Goal: Book appointment/travel/reservation

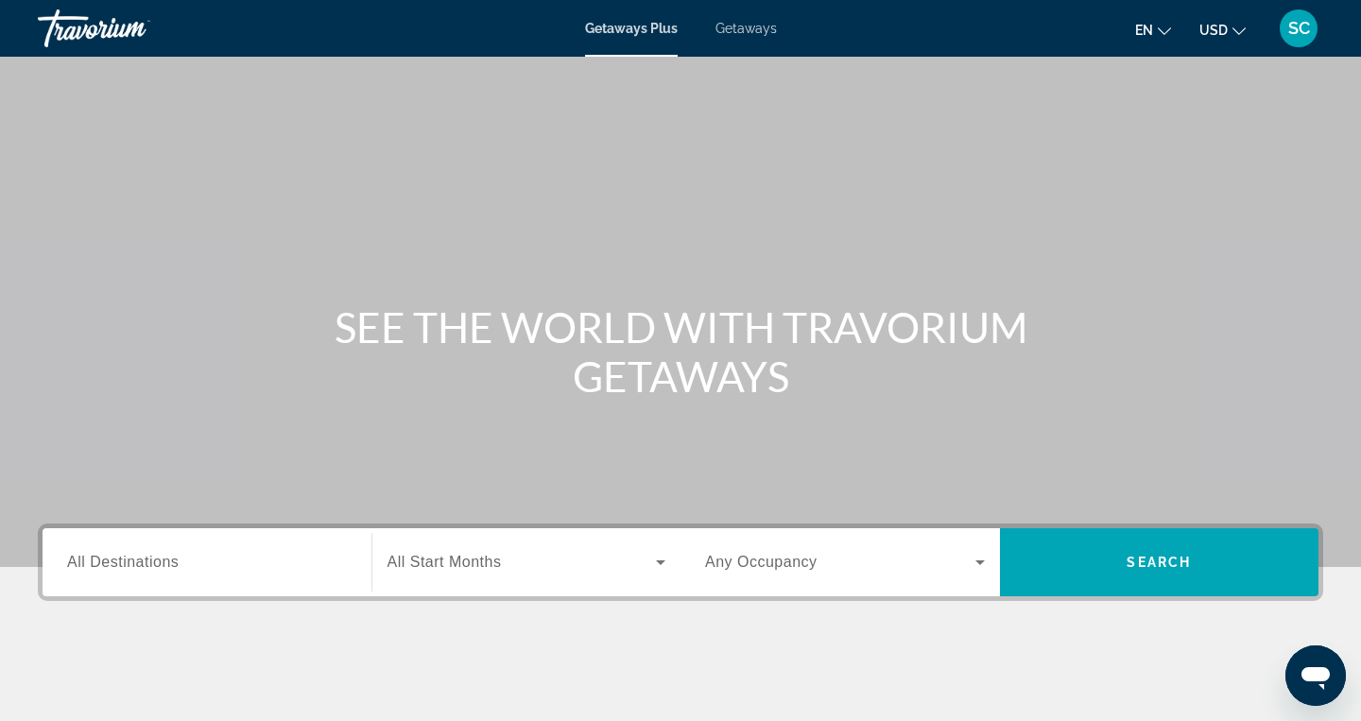
click at [164, 569] on span "All Destinations" at bounding box center [123, 562] width 112 height 16
click at [164, 569] on input "Destination All Destinations" at bounding box center [207, 563] width 280 height 23
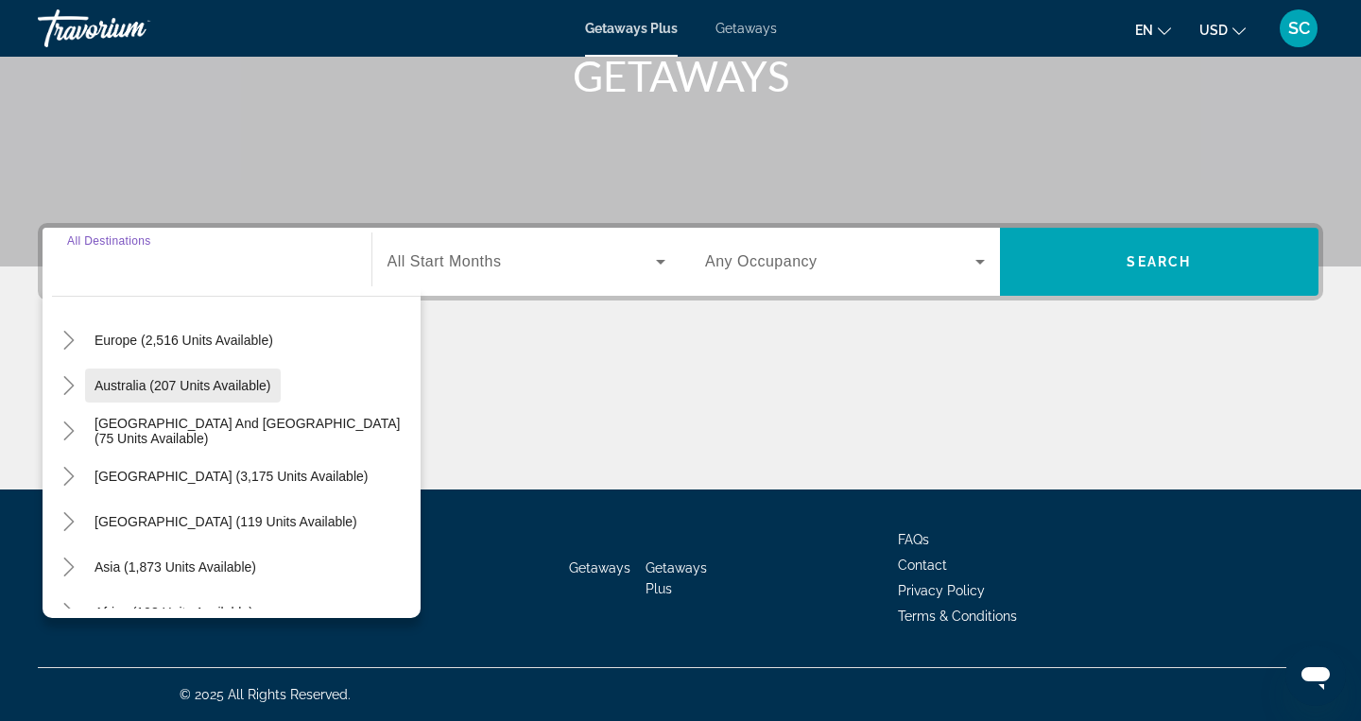
scroll to position [254, 0]
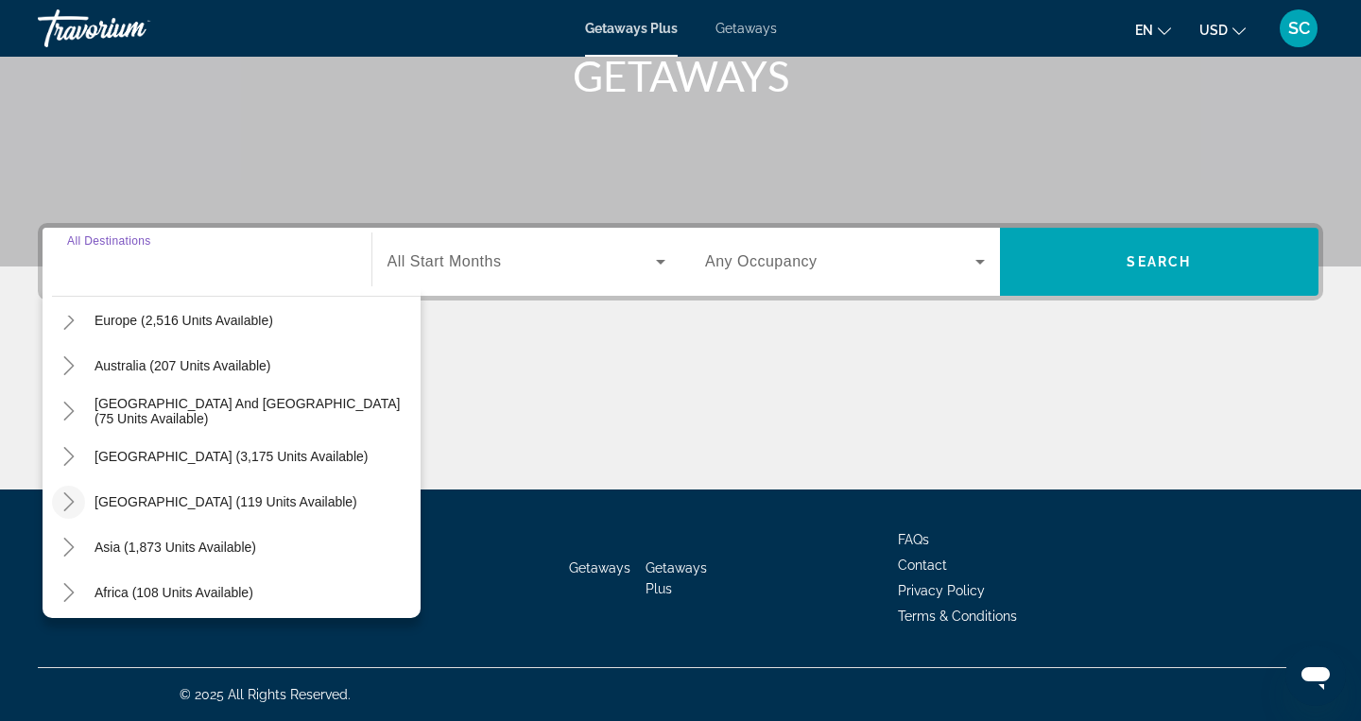
click at [72, 499] on icon "Toggle Central America (119 units available)" at bounding box center [69, 501] width 19 height 19
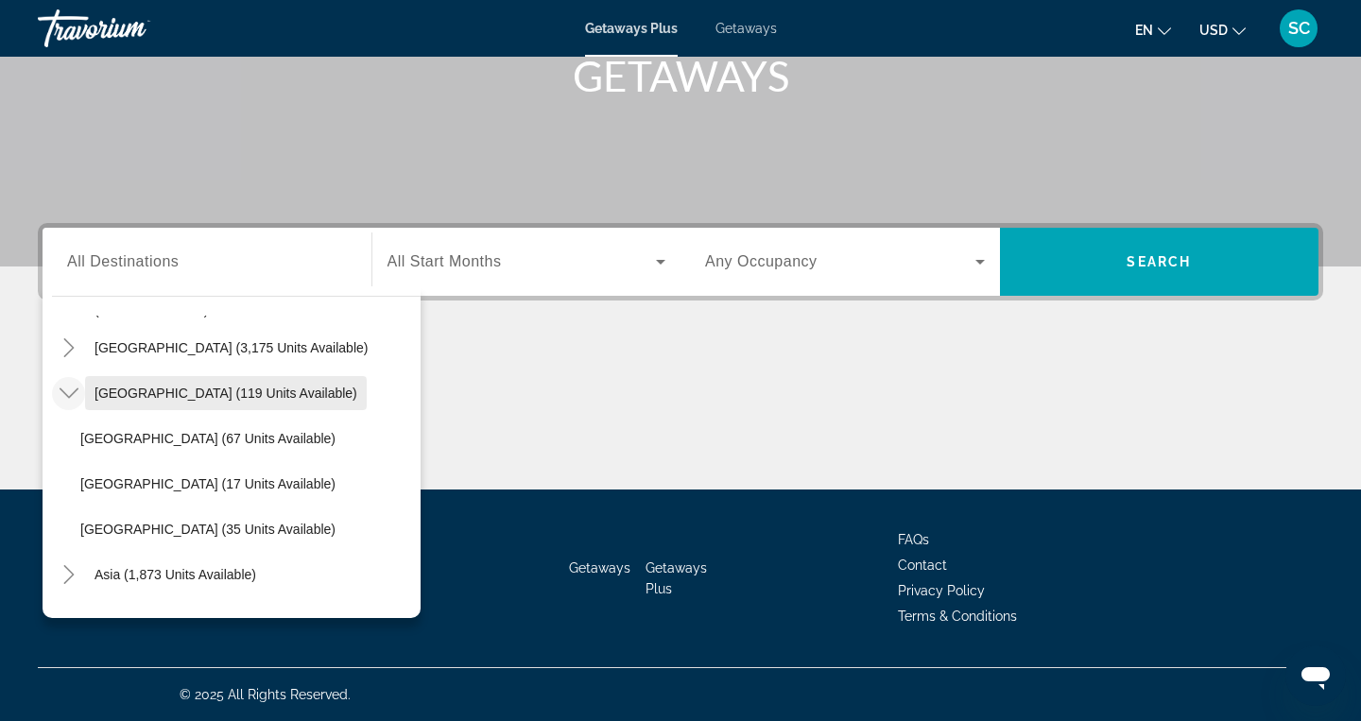
scroll to position [395, 0]
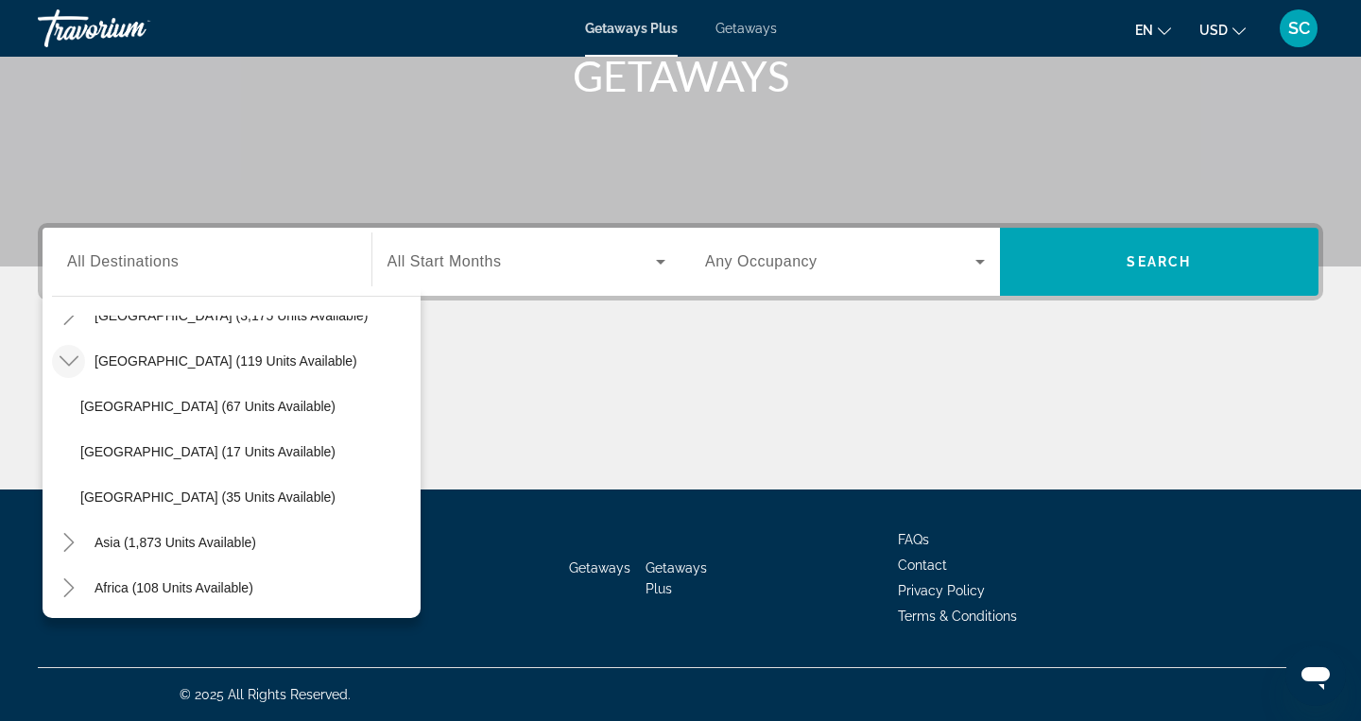
click at [626, 265] on span "Search widget" at bounding box center [521, 261] width 269 height 23
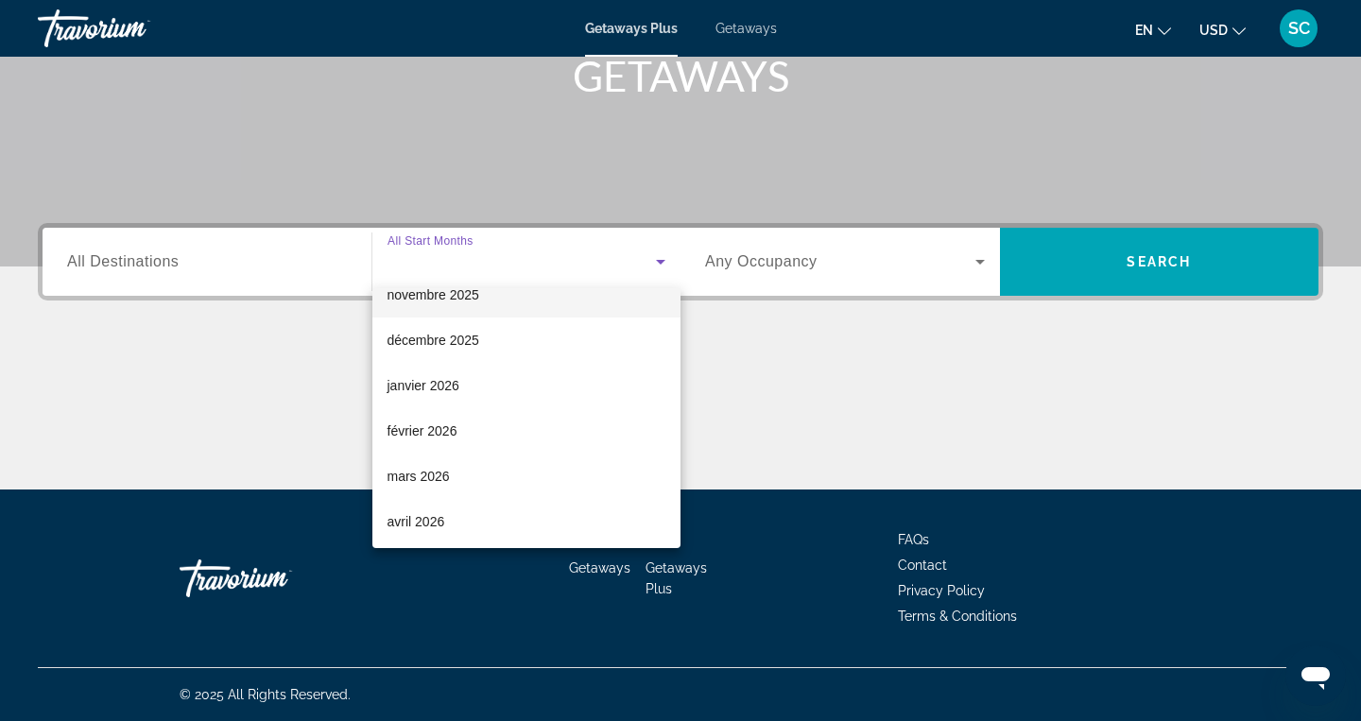
scroll to position [165, 0]
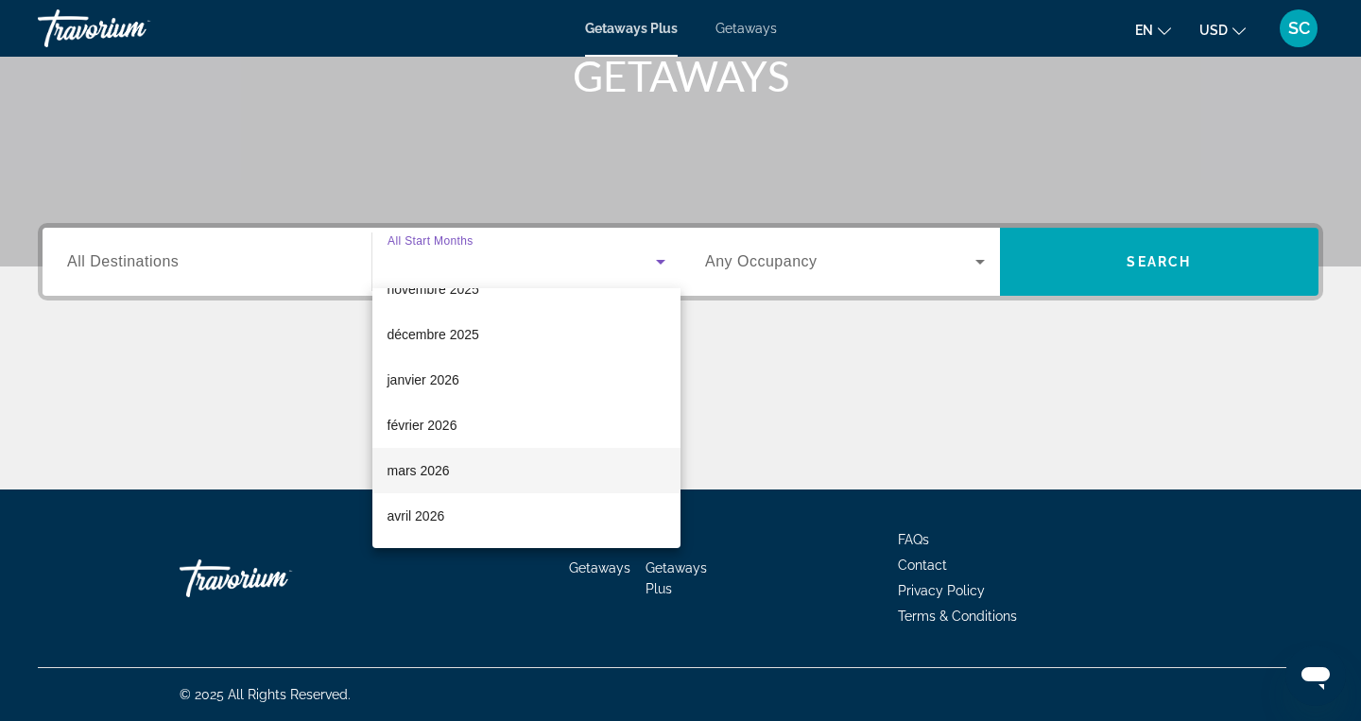
click at [527, 468] on mat-option "mars 2026" at bounding box center [526, 470] width 309 height 45
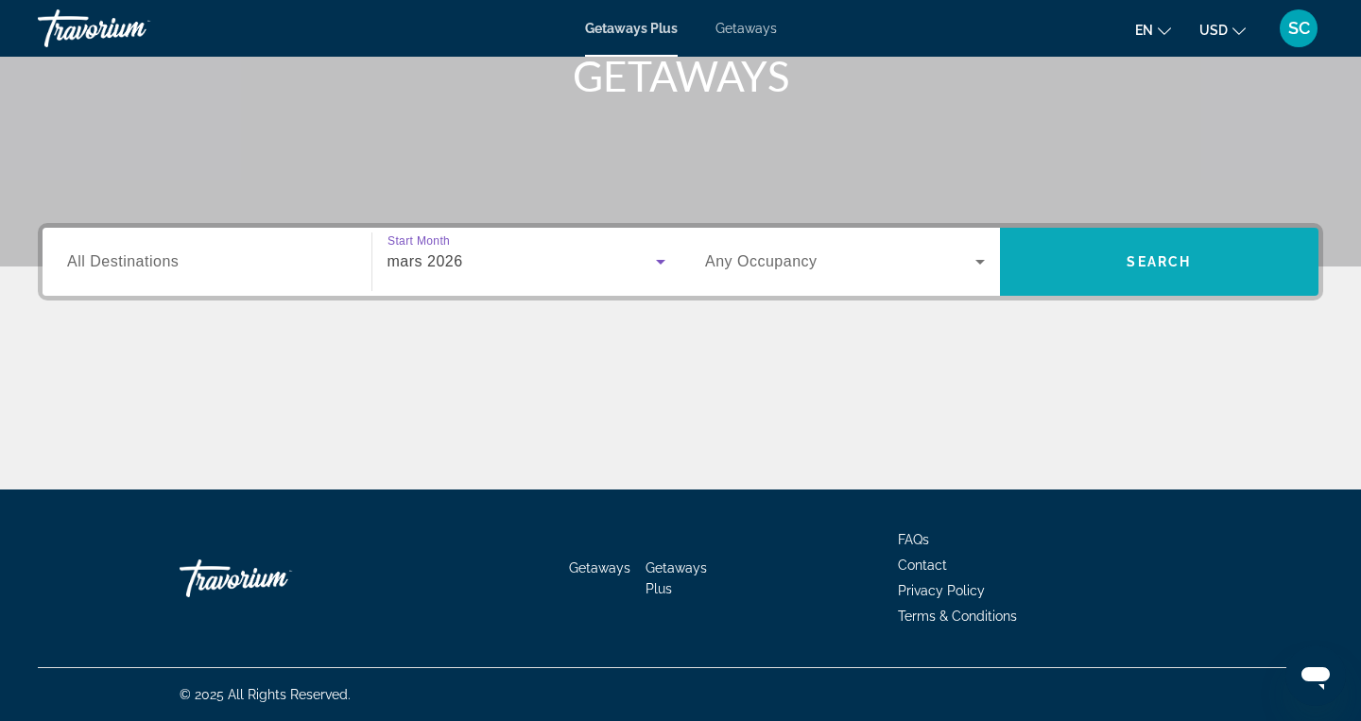
click at [1140, 258] on span "Search" at bounding box center [1158, 261] width 64 height 15
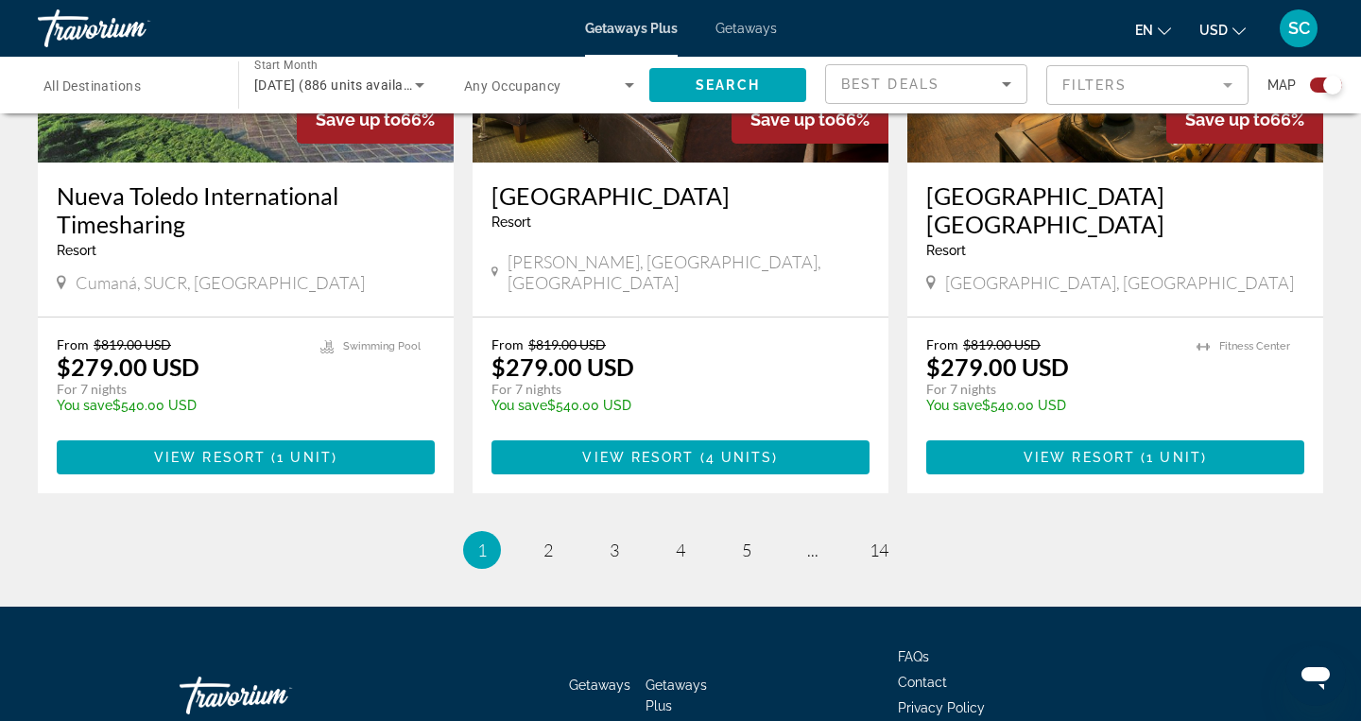
scroll to position [3036, 0]
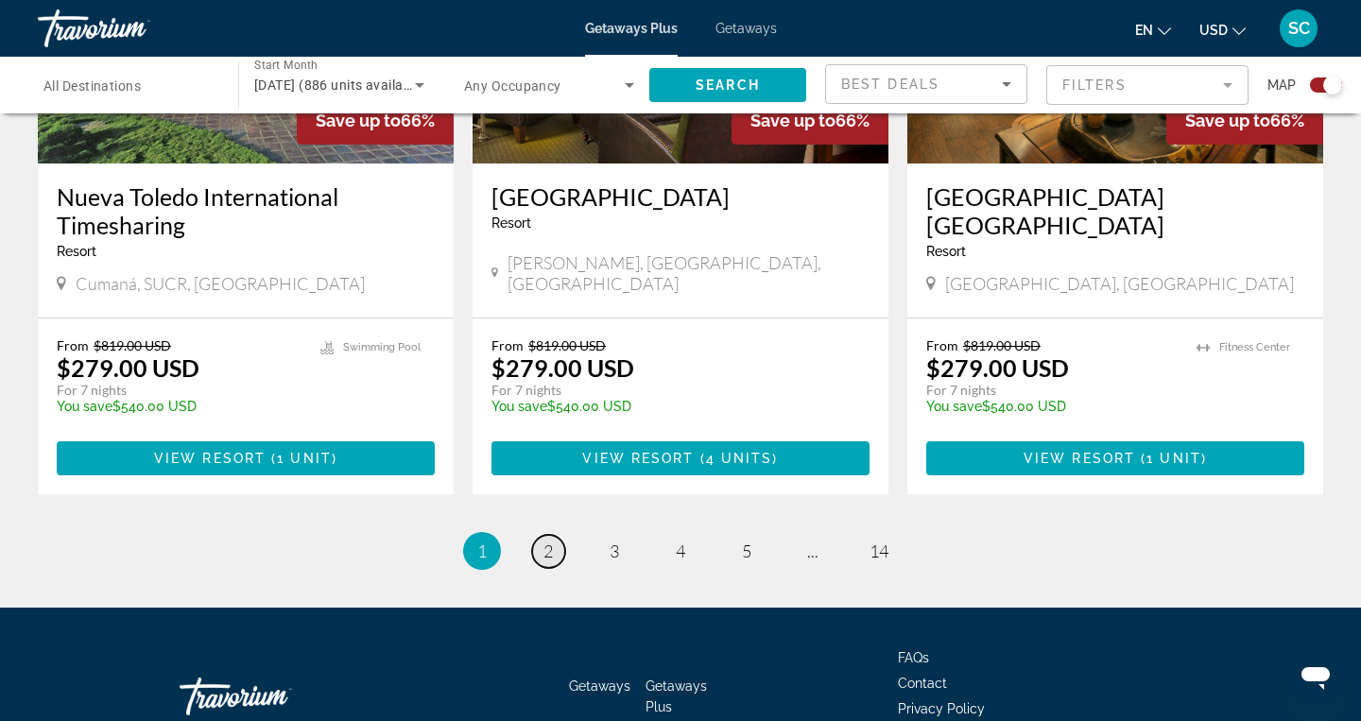
click at [551, 535] on link "page 2" at bounding box center [548, 551] width 33 height 33
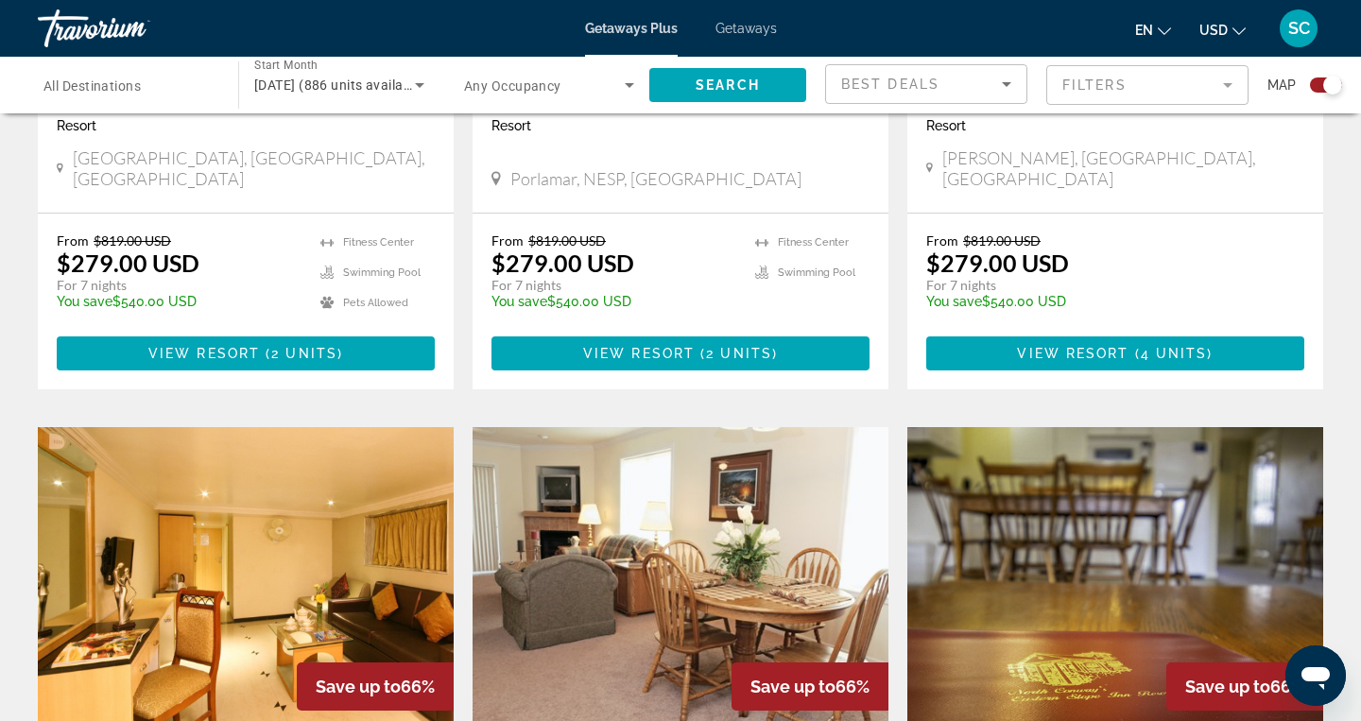
scroll to position [963, 0]
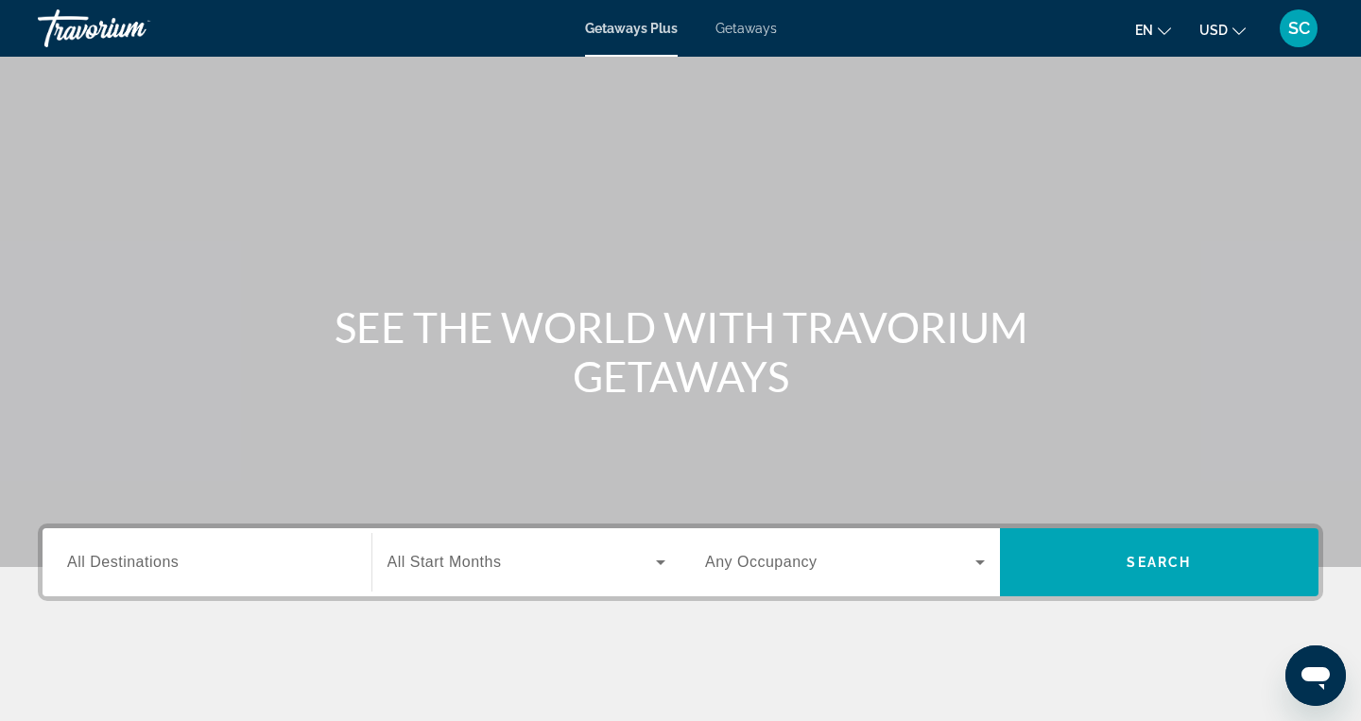
click at [201, 561] on input "Destination All Destinations" at bounding box center [207, 563] width 280 height 23
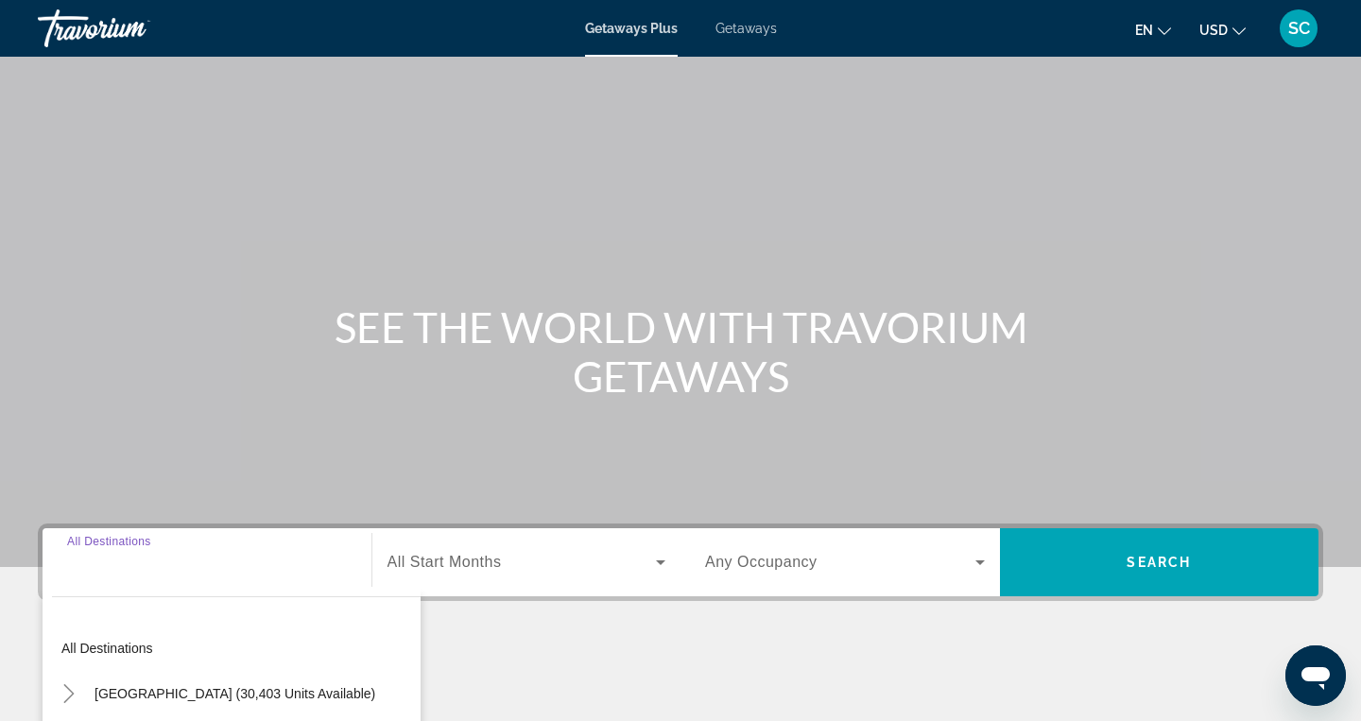
scroll to position [300, 0]
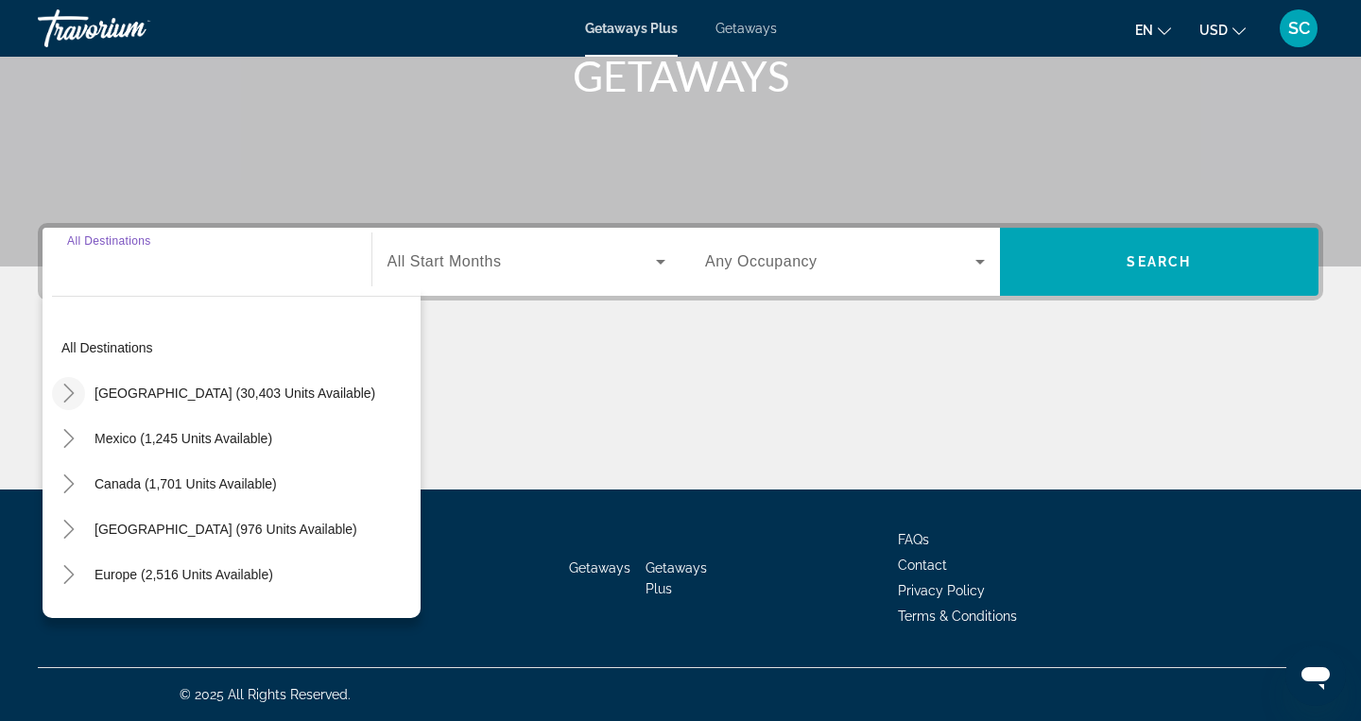
click at [71, 399] on icon "Toggle United States (30,403 units available)" at bounding box center [69, 393] width 19 height 19
click at [193, 266] on input "Destination All Destinations" at bounding box center [207, 262] width 280 height 23
click at [497, 261] on span "All Start Months" at bounding box center [444, 261] width 114 height 16
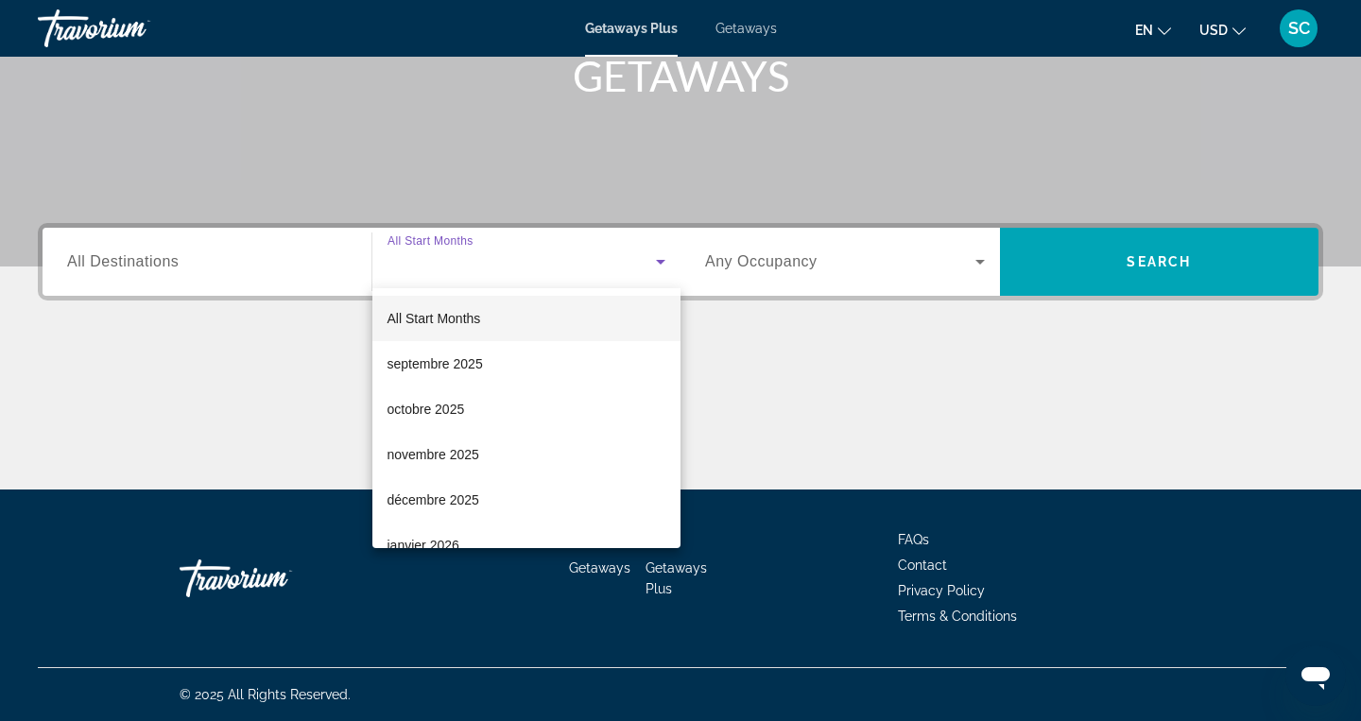
click at [217, 276] on div at bounding box center [680, 360] width 1361 height 721
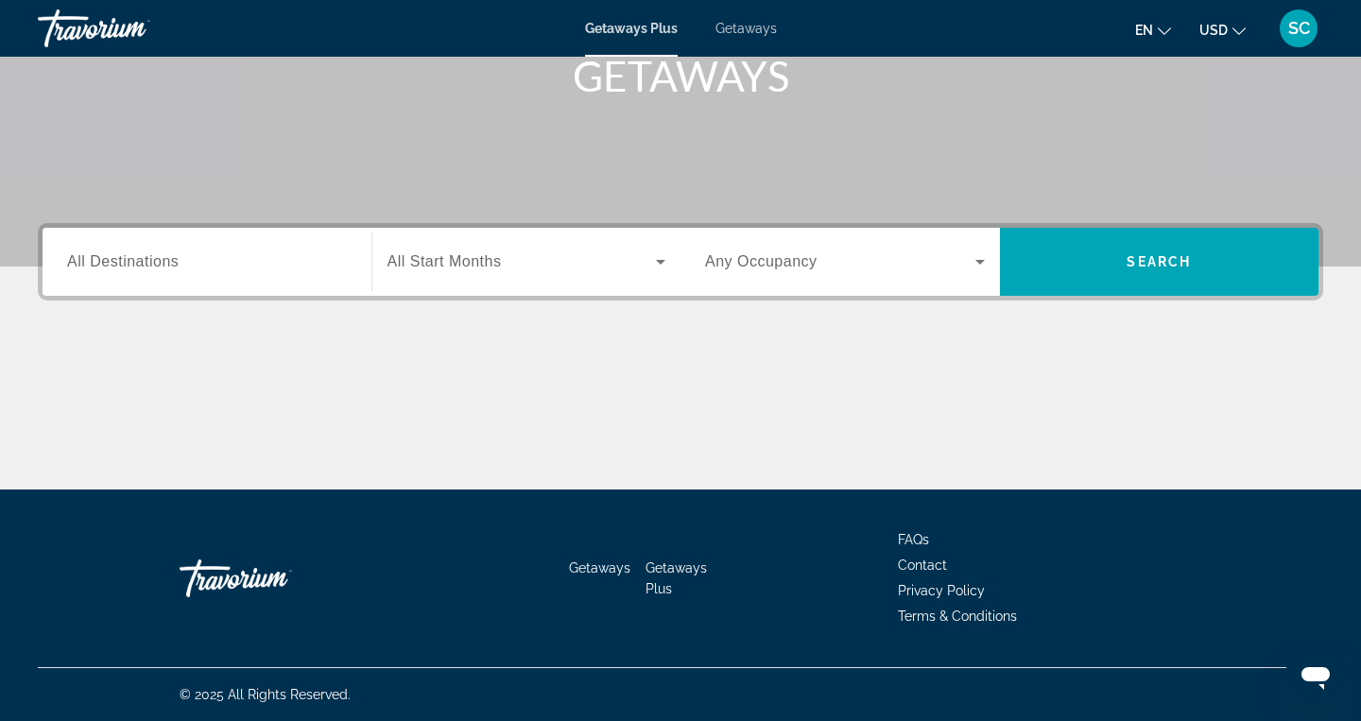
click at [154, 264] on span "All Destinations" at bounding box center [123, 261] width 112 height 16
click at [154, 264] on input "Destination All Destinations" at bounding box center [207, 262] width 280 height 23
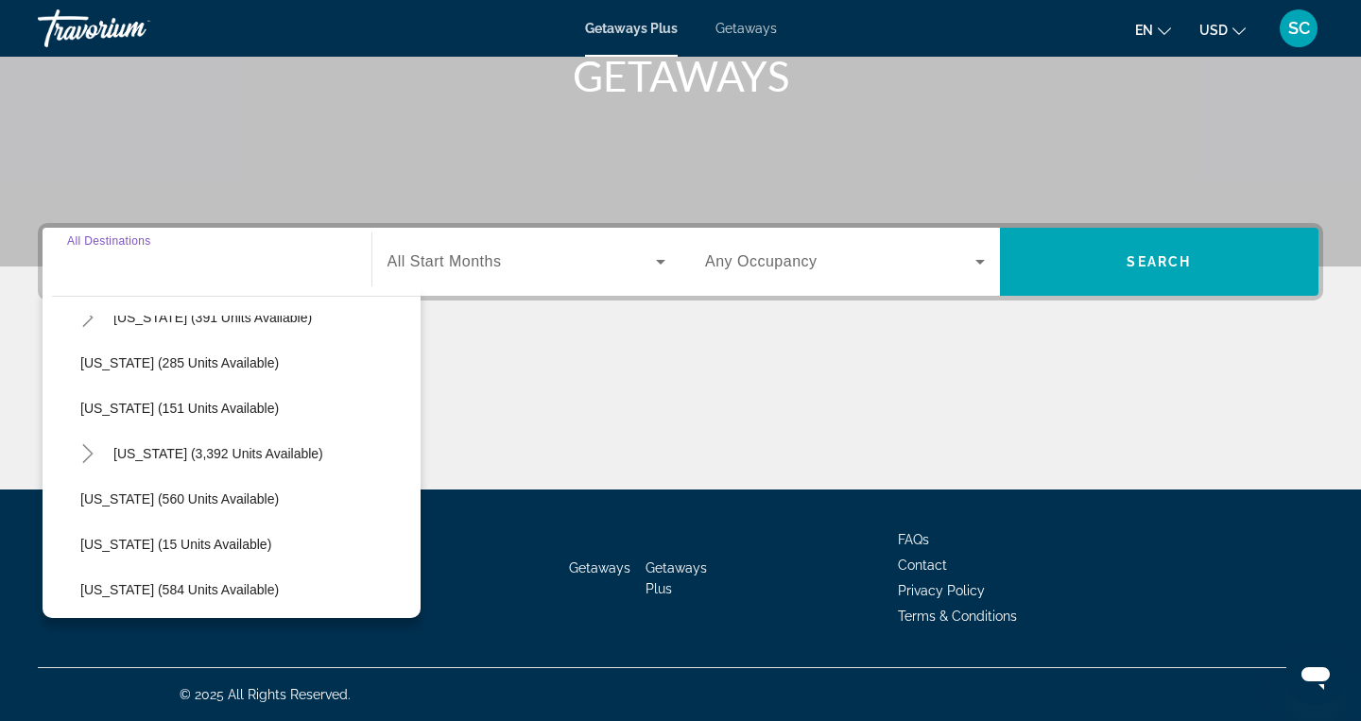
scroll to position [1505, 0]
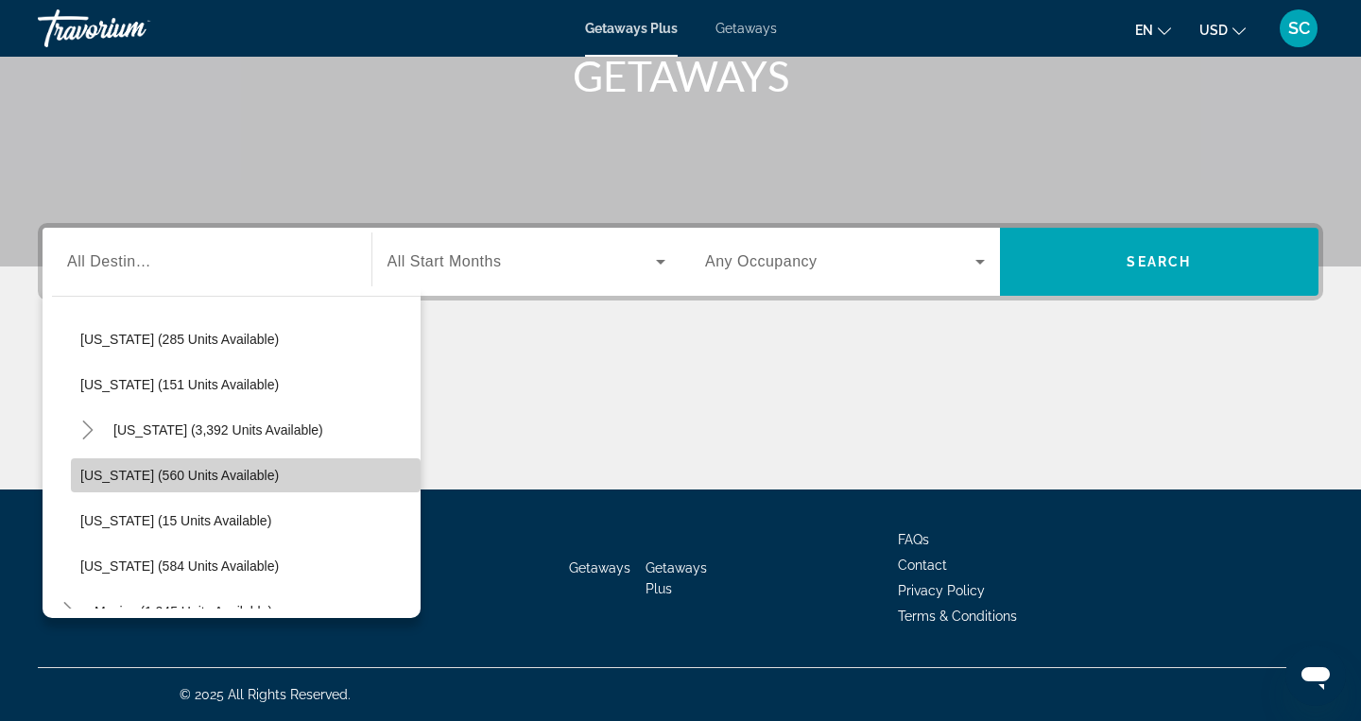
click at [159, 472] on span "[US_STATE] (560 units available)" at bounding box center [179, 475] width 198 height 15
type input "**********"
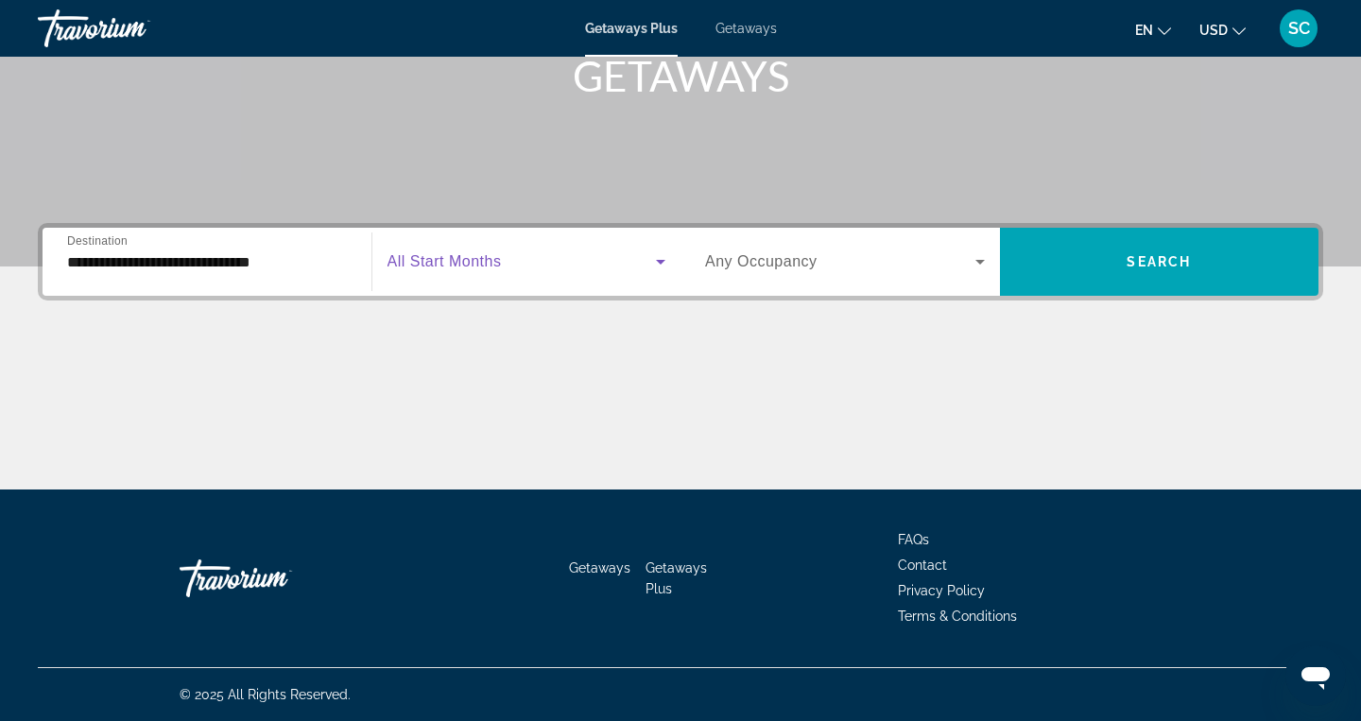
click at [559, 269] on span "Search widget" at bounding box center [521, 261] width 269 height 23
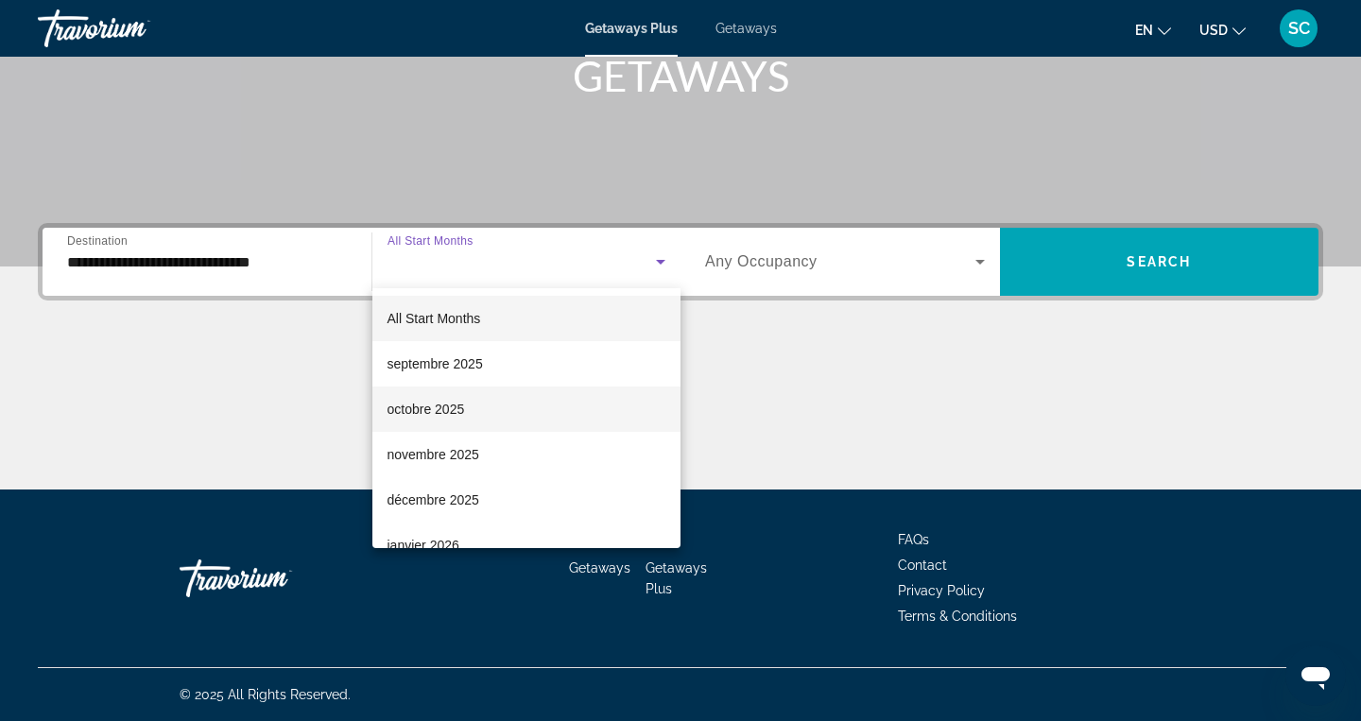
click at [451, 411] on span "octobre 2025" at bounding box center [425, 409] width 77 height 23
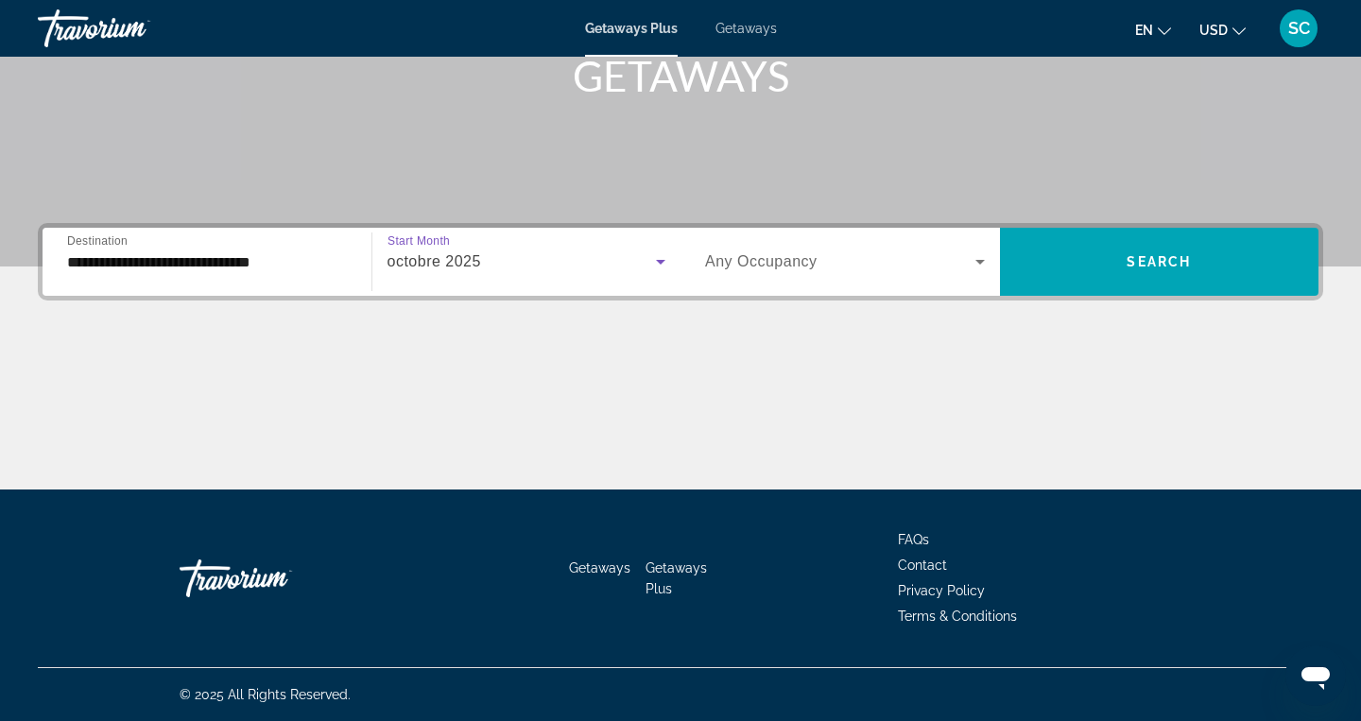
click at [921, 261] on span "Search widget" at bounding box center [840, 261] width 270 height 23
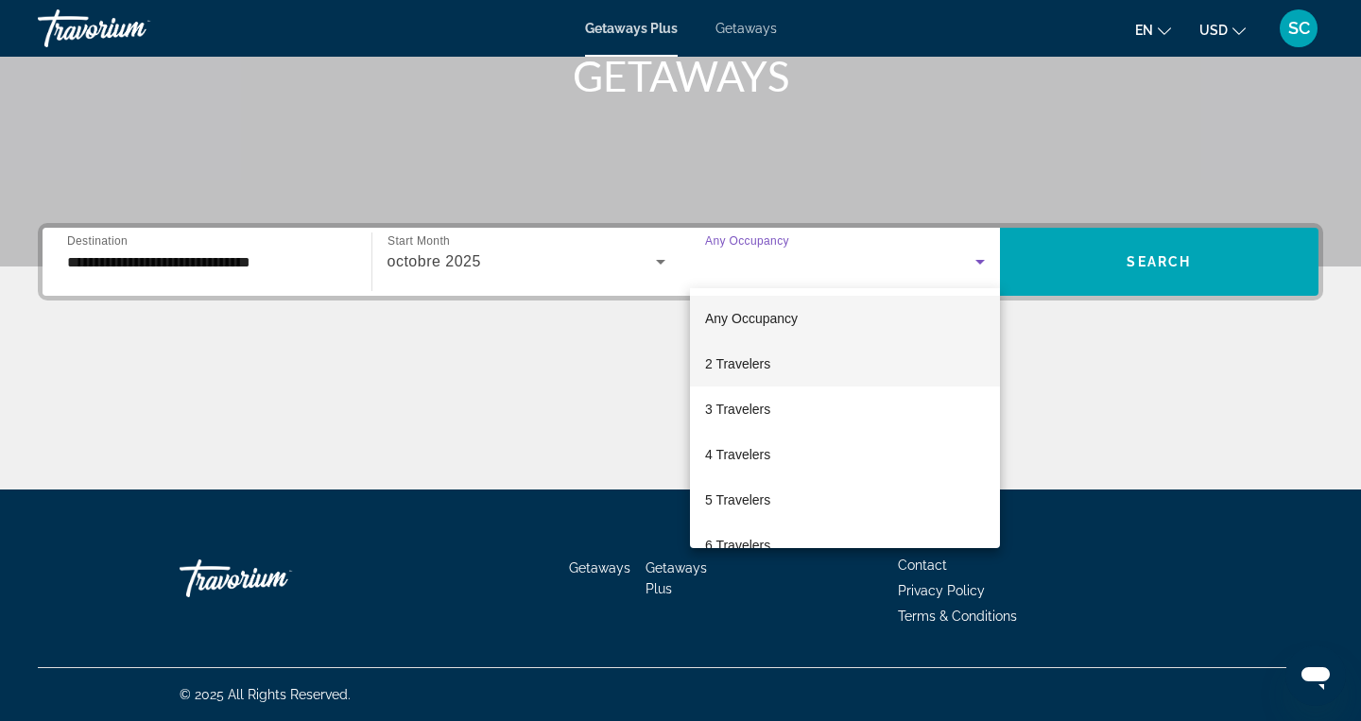
click at [798, 356] on mat-option "2 Travelers" at bounding box center [845, 363] width 310 height 45
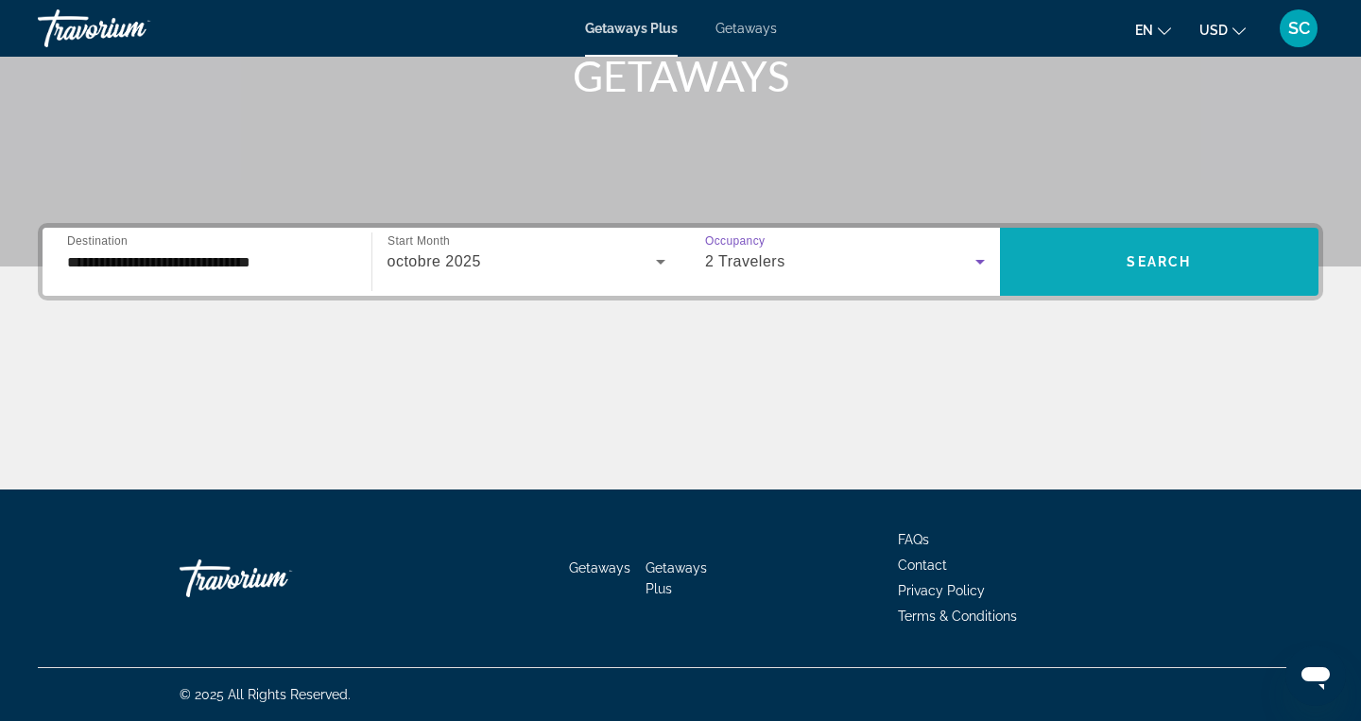
click at [1158, 273] on span "Search widget" at bounding box center [1159, 261] width 319 height 45
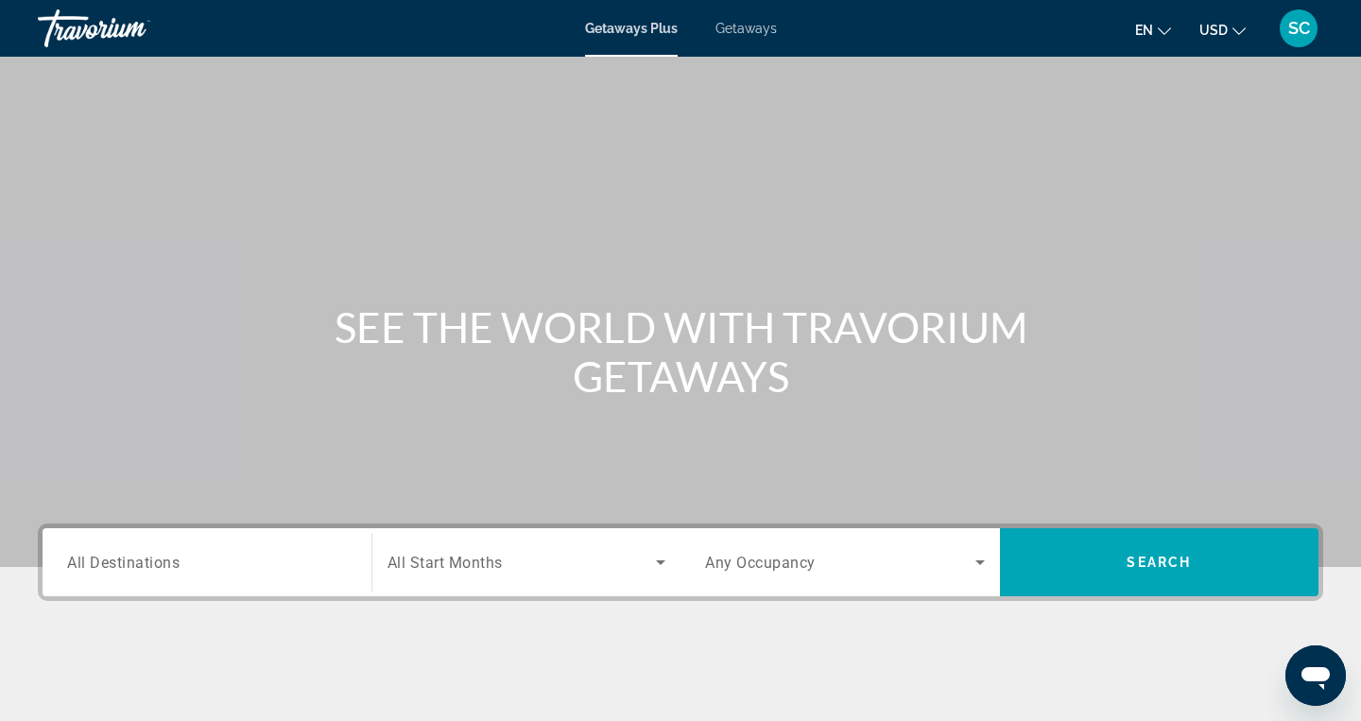
click at [188, 543] on div "Search widget" at bounding box center [207, 563] width 280 height 54
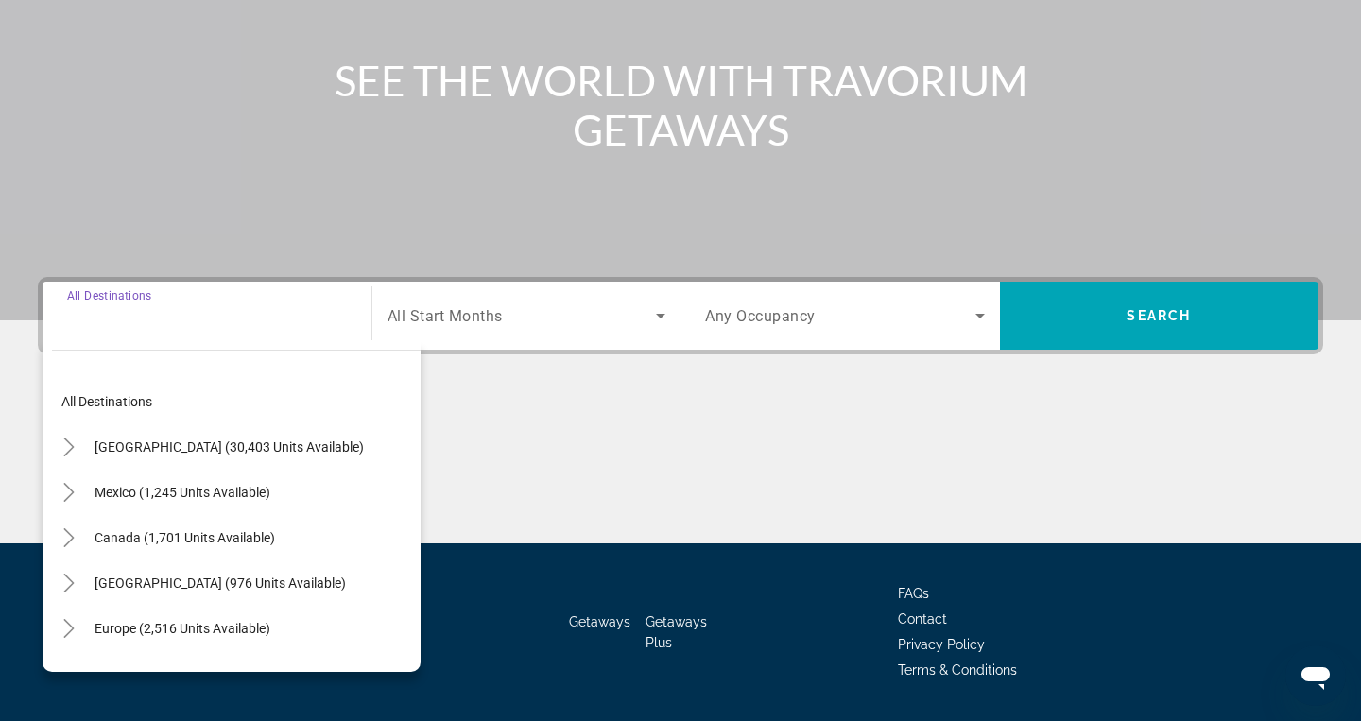
scroll to position [300, 0]
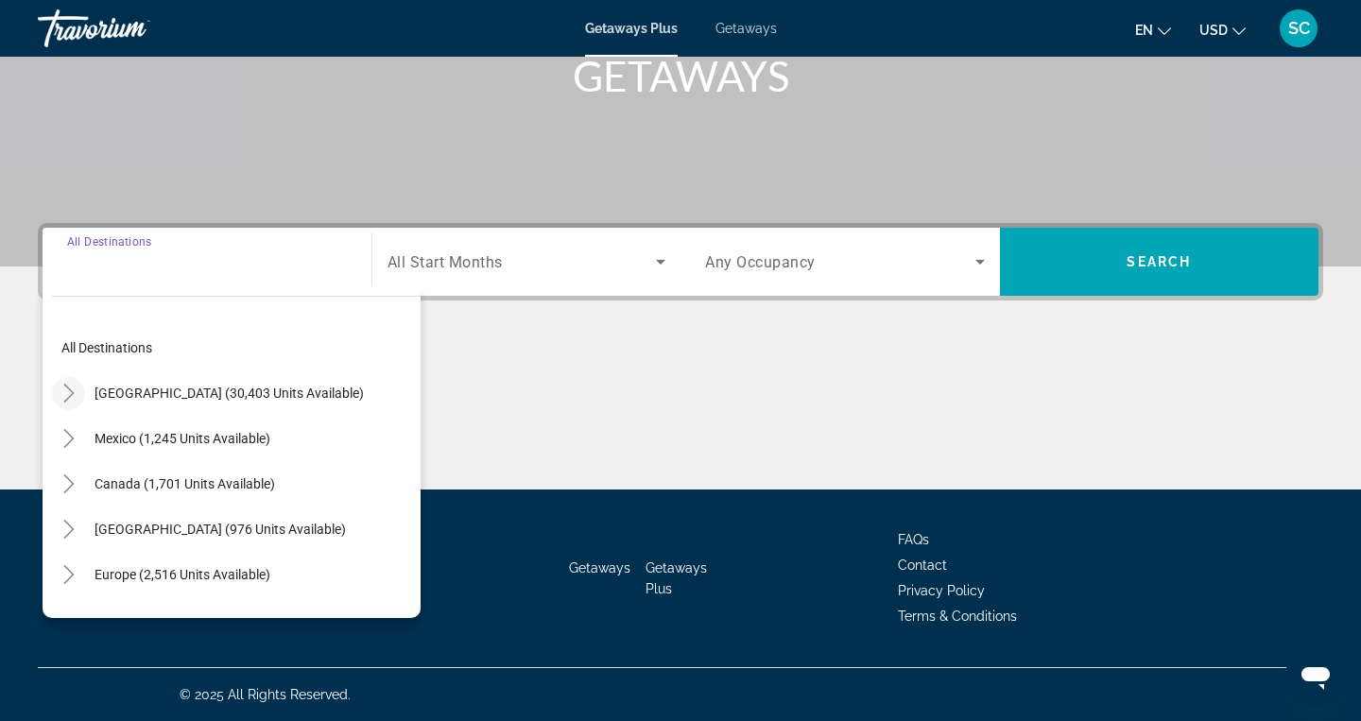
click at [73, 394] on icon "Toggle United States (30,403 units available)" at bounding box center [68, 393] width 10 height 19
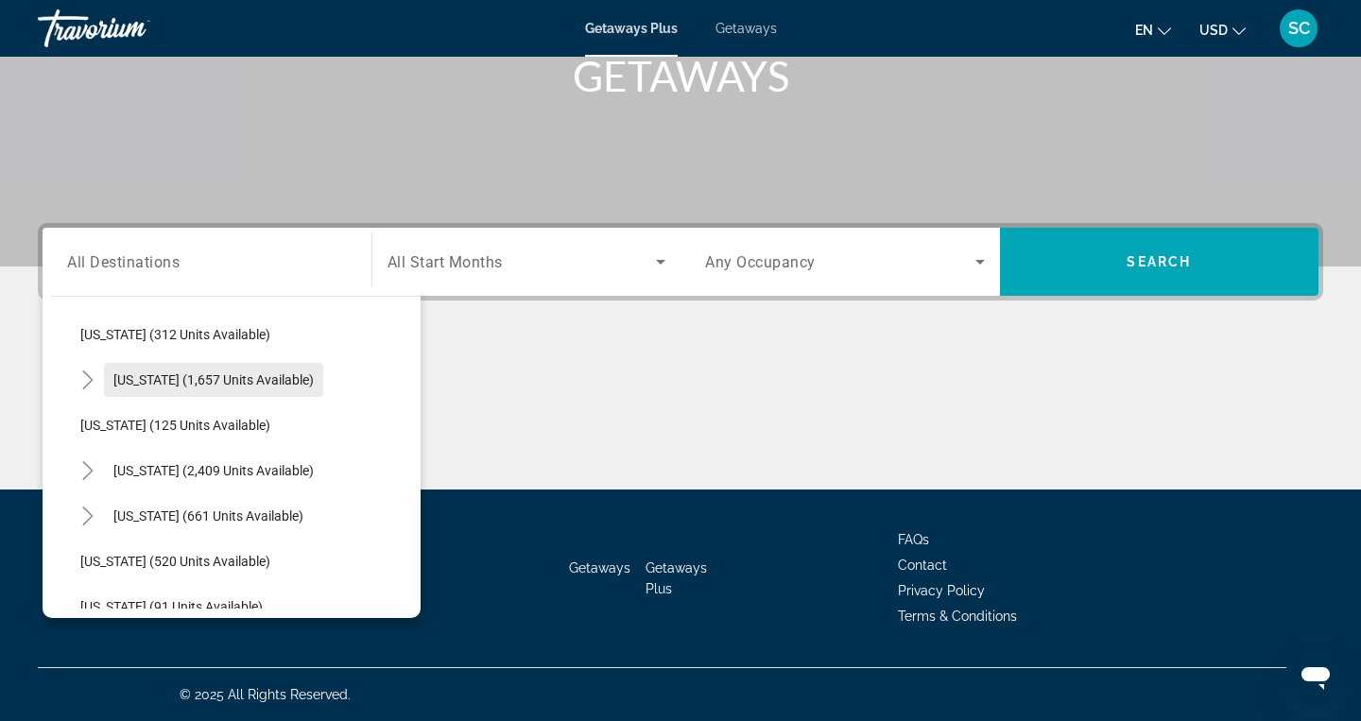
scroll to position [862, 0]
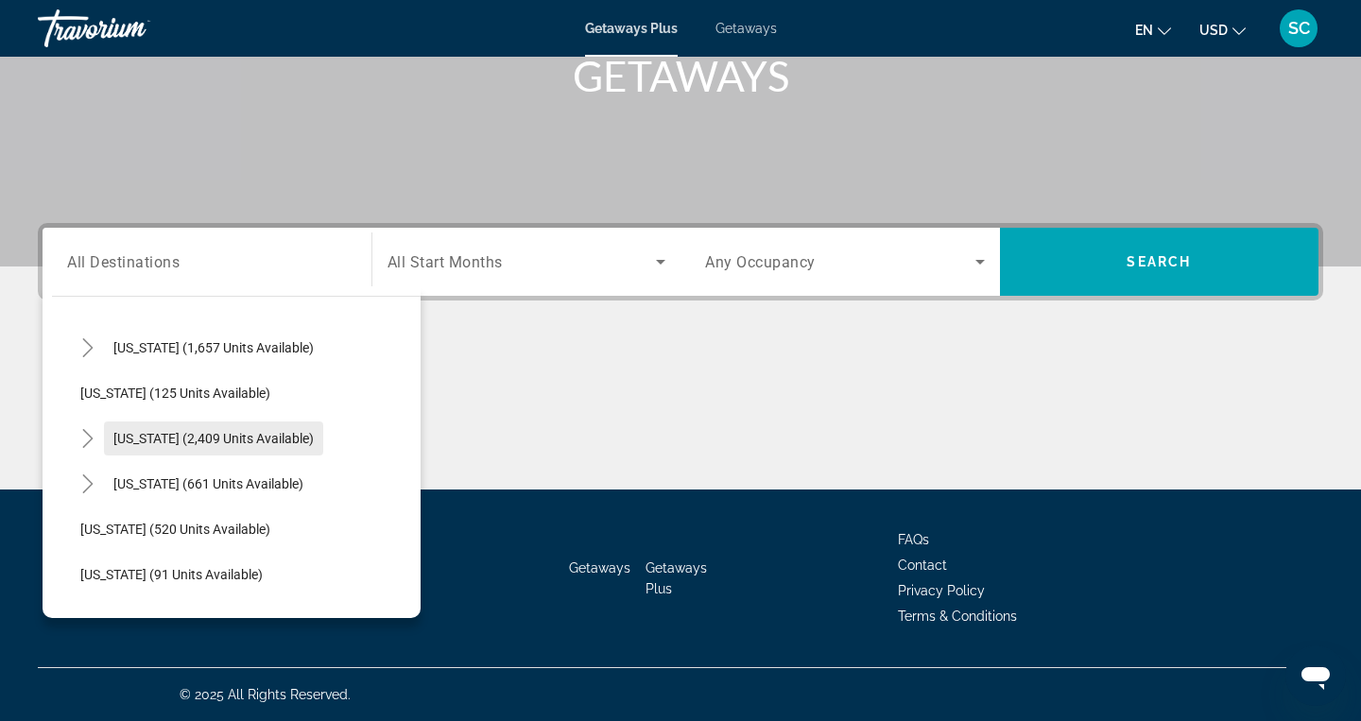
click at [230, 437] on span "[US_STATE] (2,409 units available)" at bounding box center [213, 438] width 200 height 15
type input "**********"
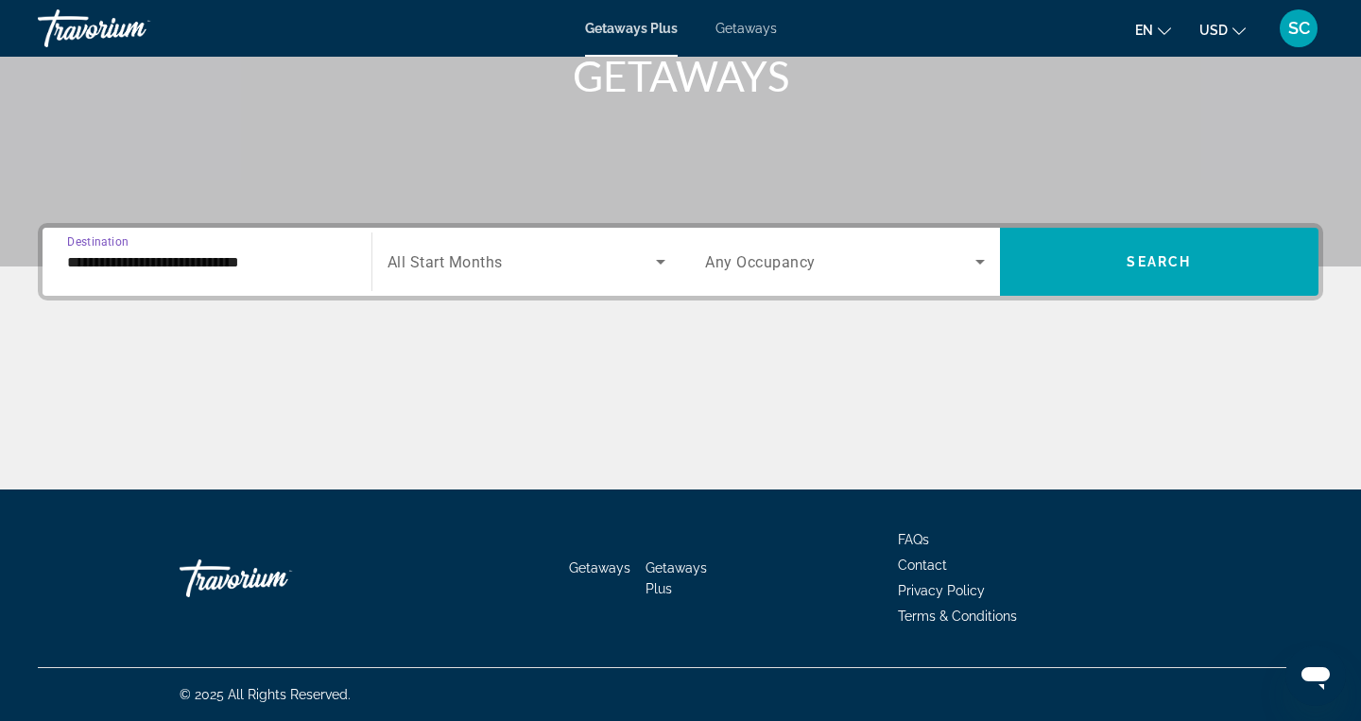
click at [444, 284] on div "Search widget" at bounding box center [526, 261] width 279 height 53
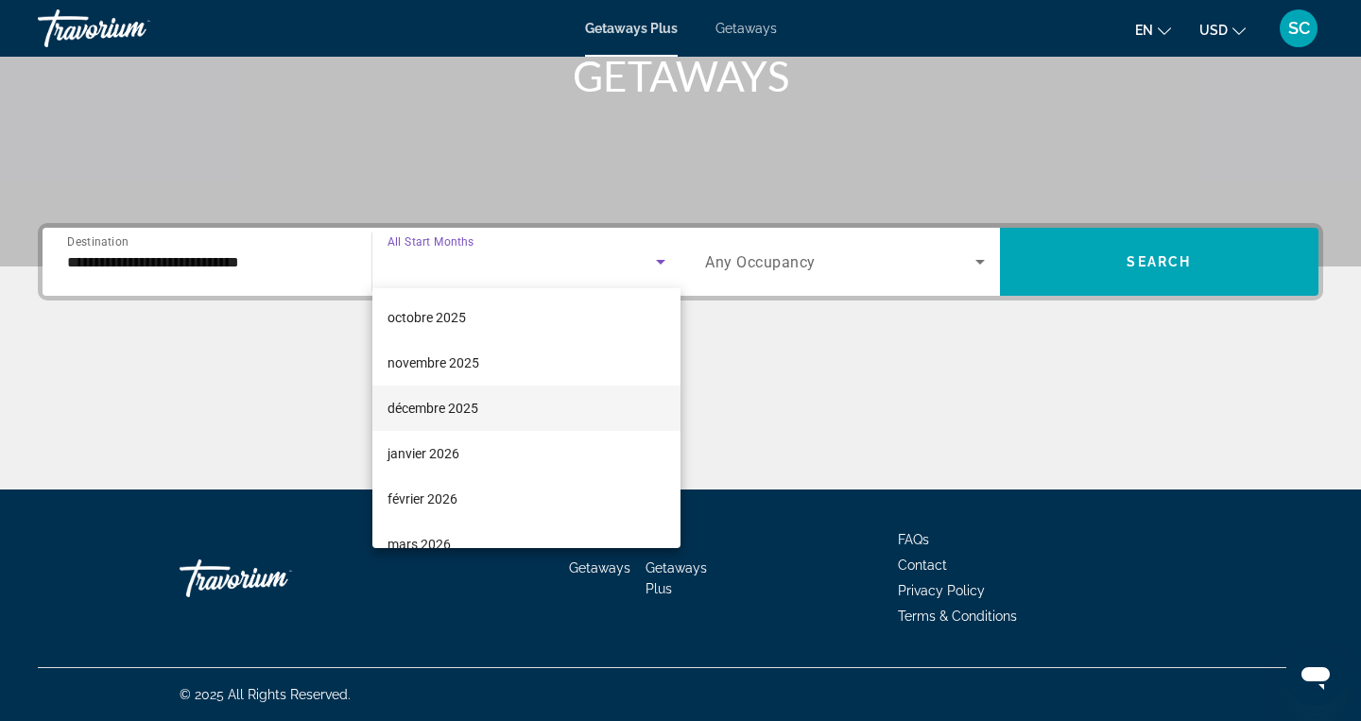
scroll to position [94, 0]
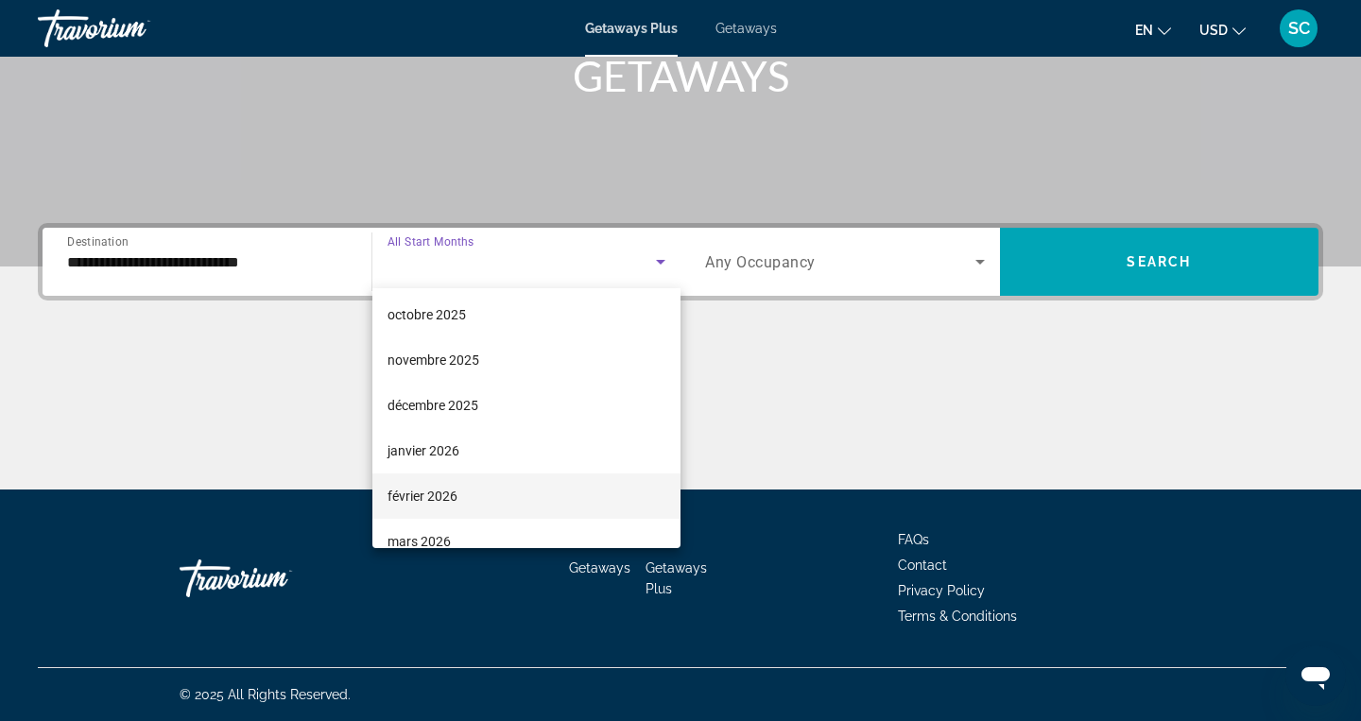
click at [455, 491] on span "février 2026" at bounding box center [422, 496] width 70 height 23
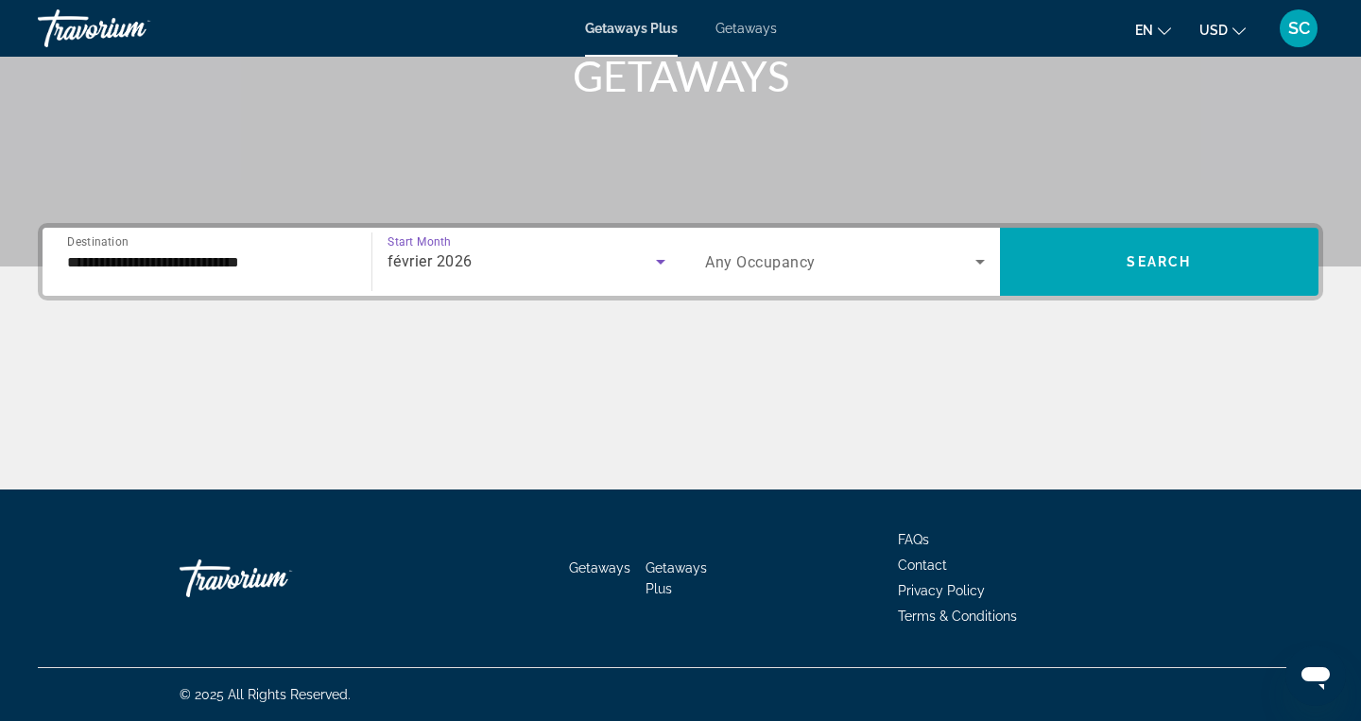
click at [781, 269] on span "Any Occupancy" at bounding box center [760, 262] width 111 height 18
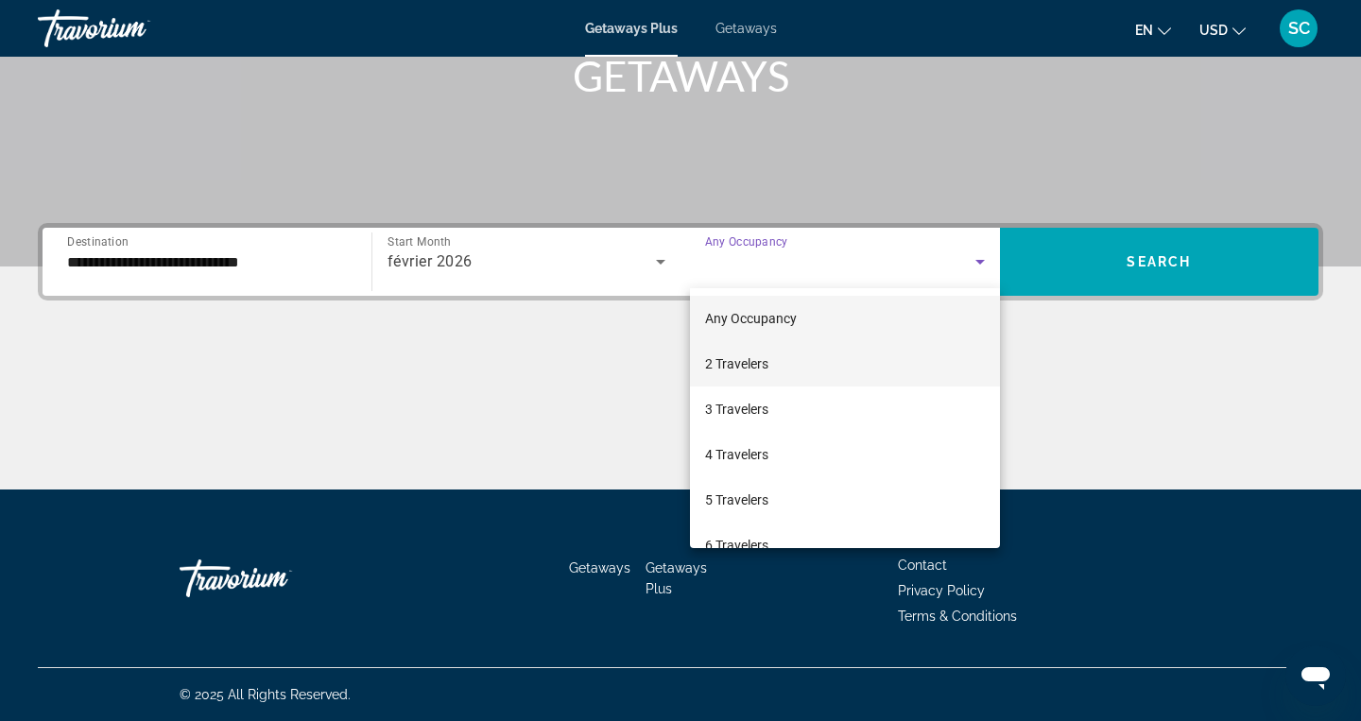
click at [757, 367] on span "2 Travelers" at bounding box center [736, 363] width 63 height 23
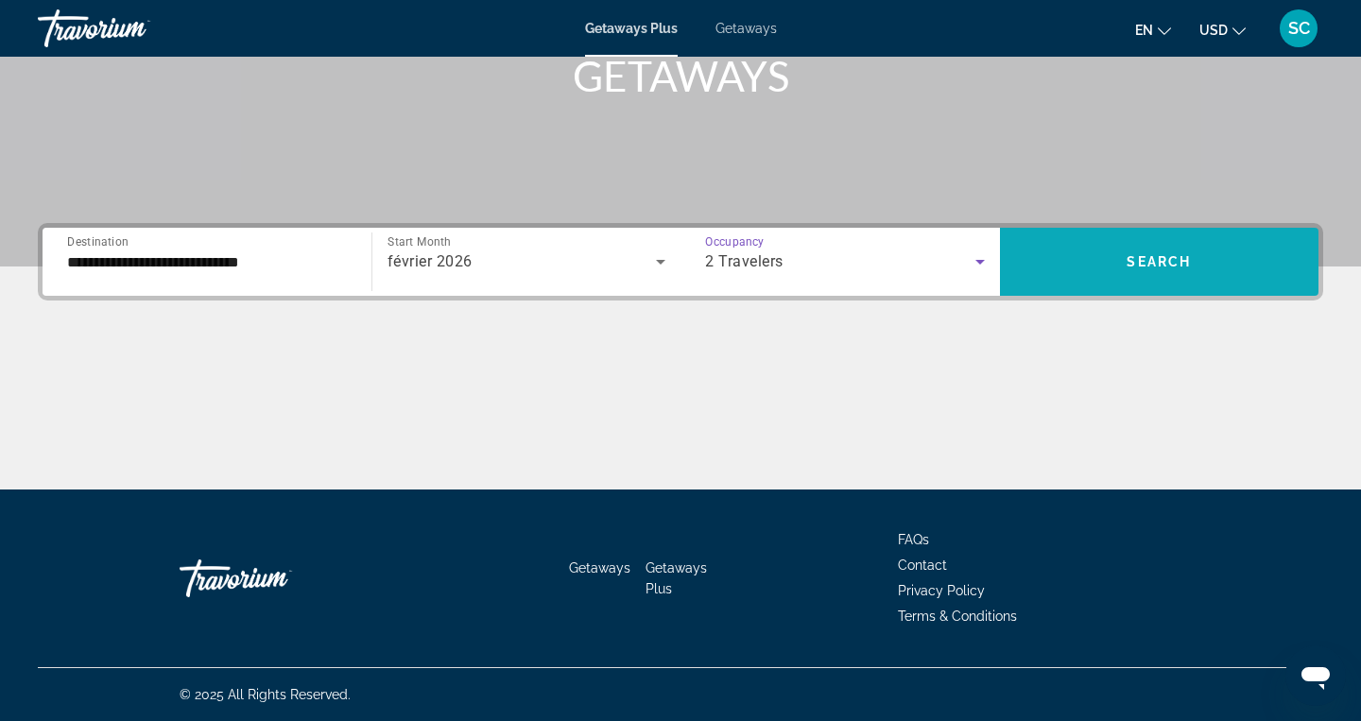
click at [1087, 259] on span "Search widget" at bounding box center [1159, 261] width 319 height 45
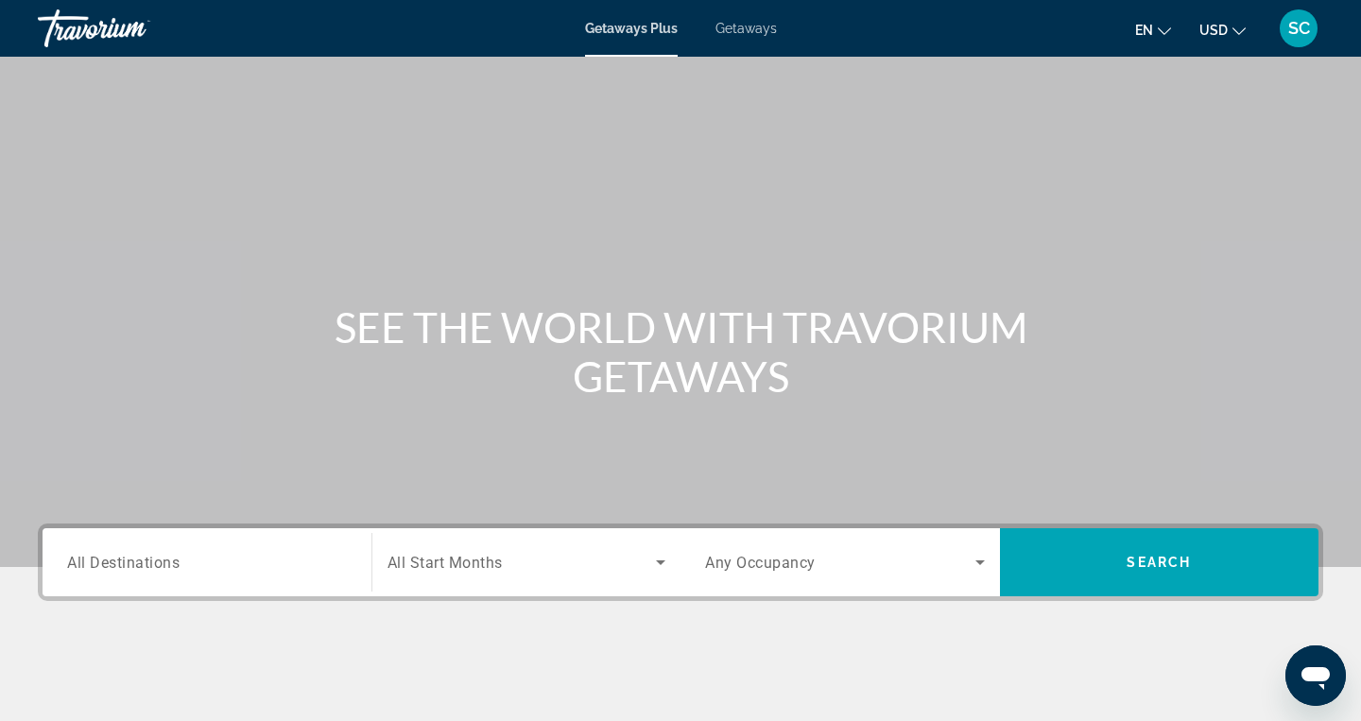
click at [152, 554] on span "All Destinations" at bounding box center [123, 562] width 112 height 18
click at [152, 554] on input "Destination All Destinations" at bounding box center [207, 563] width 280 height 23
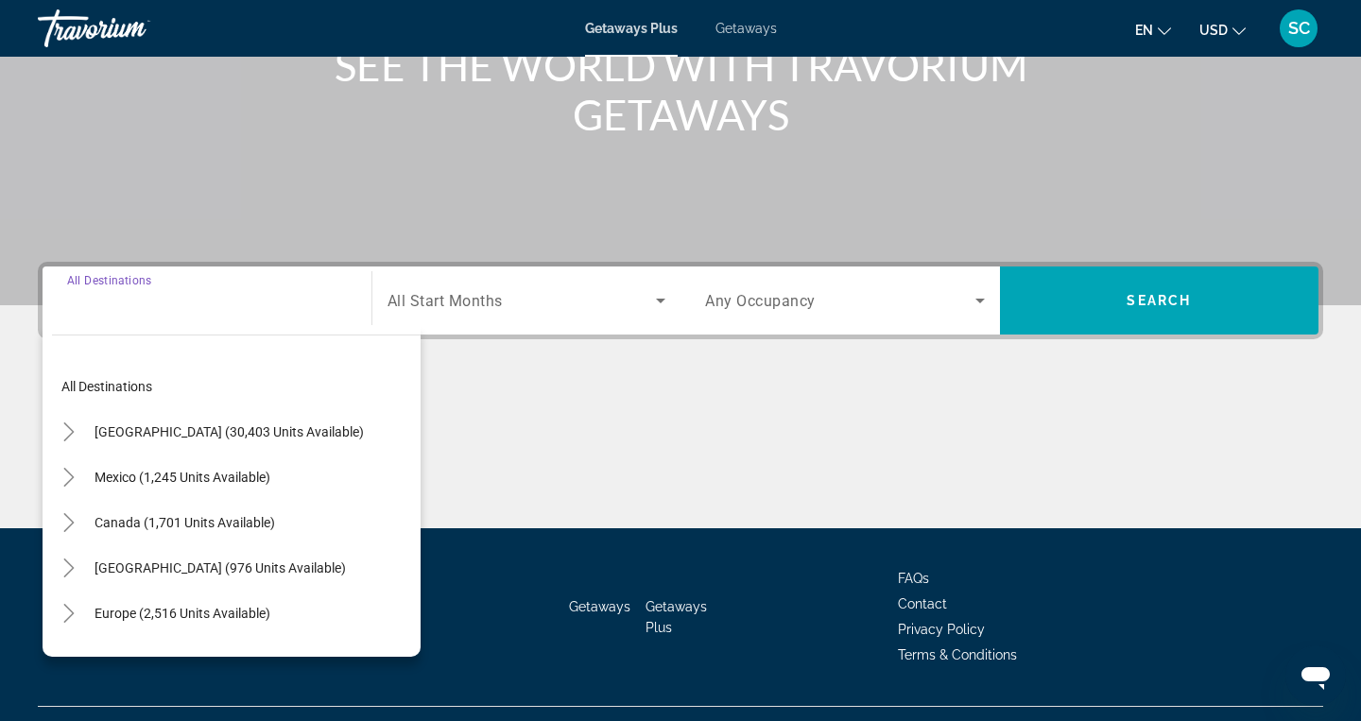
scroll to position [300, 0]
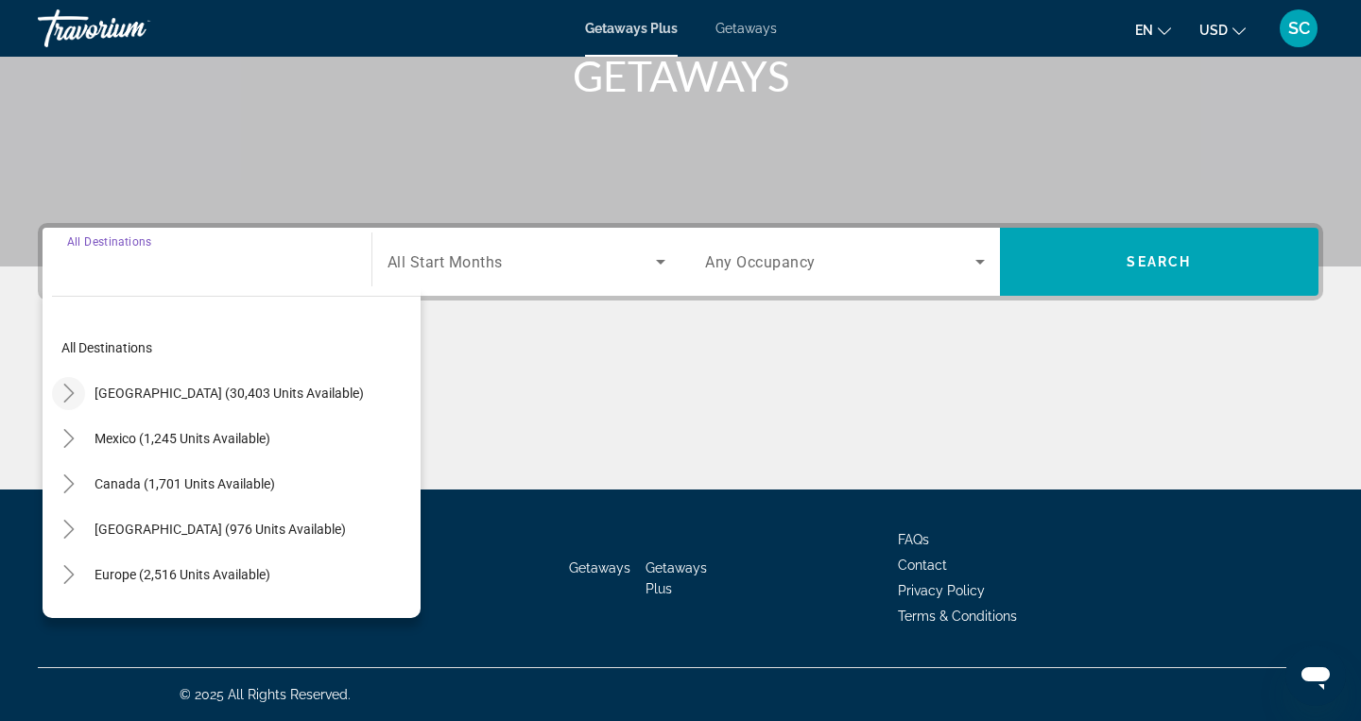
click at [75, 387] on icon "Toggle United States (30,403 units available)" at bounding box center [69, 393] width 19 height 19
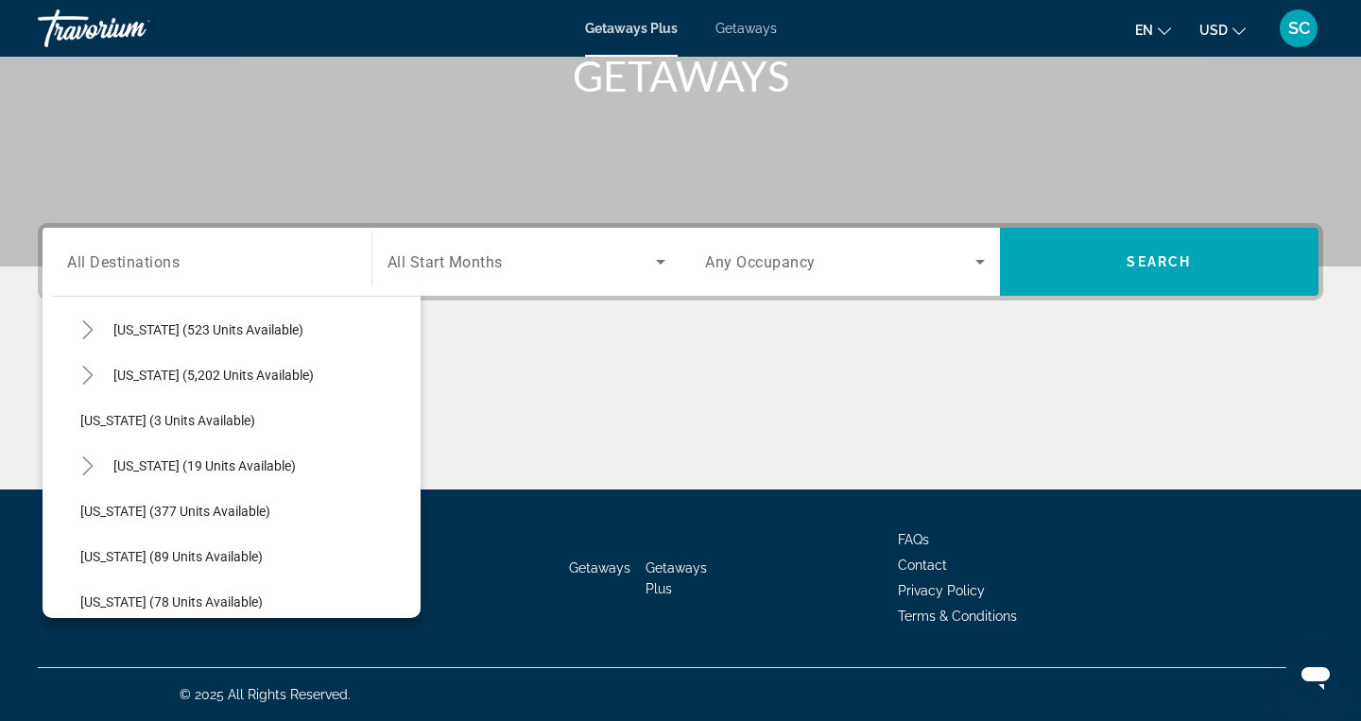
scroll to position [249, 0]
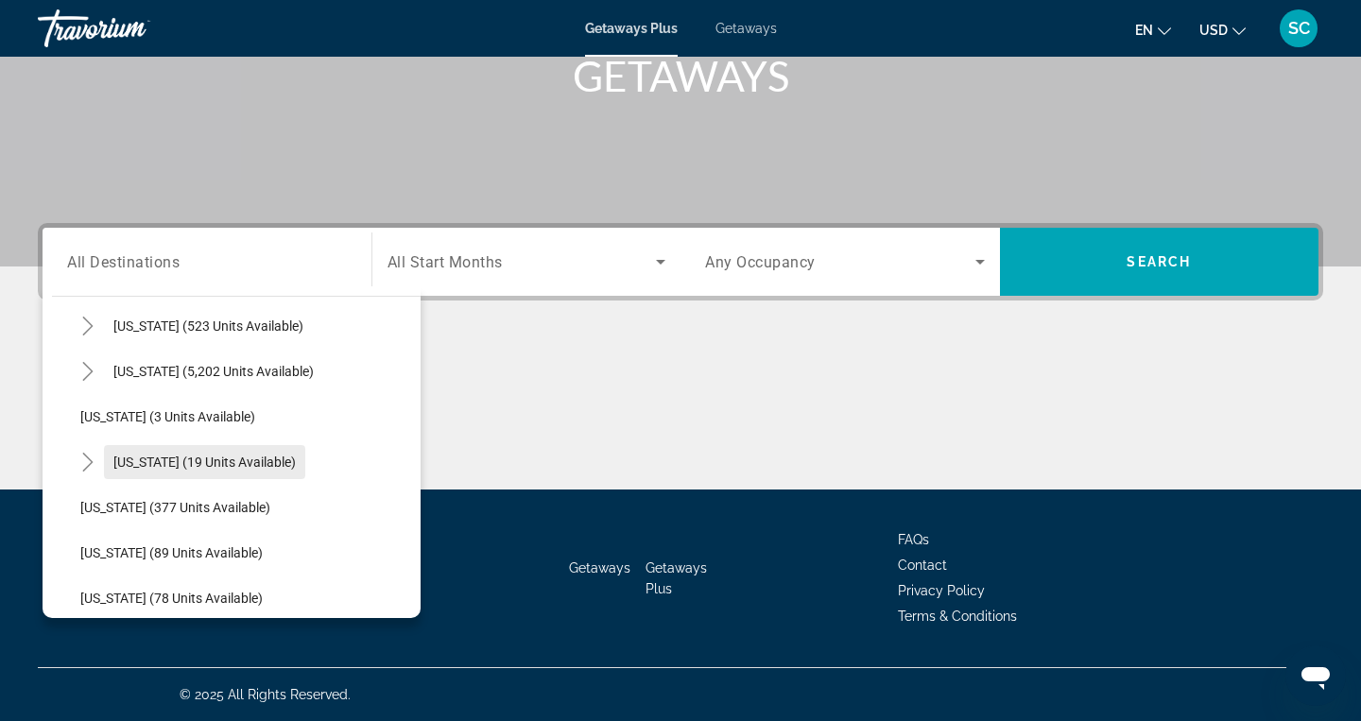
click at [149, 461] on span "[US_STATE] (19 units available)" at bounding box center [204, 462] width 182 height 15
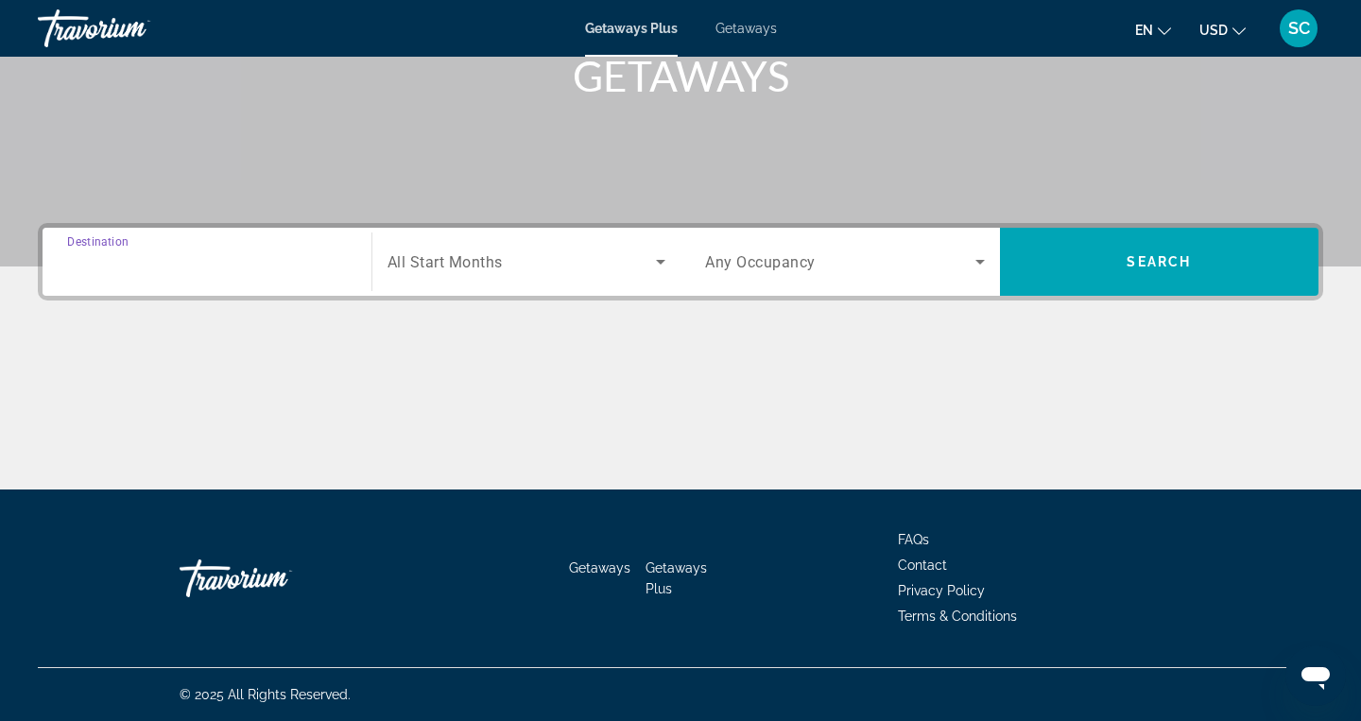
type input "**********"
click at [414, 260] on span "All Start Months" at bounding box center [444, 262] width 115 height 18
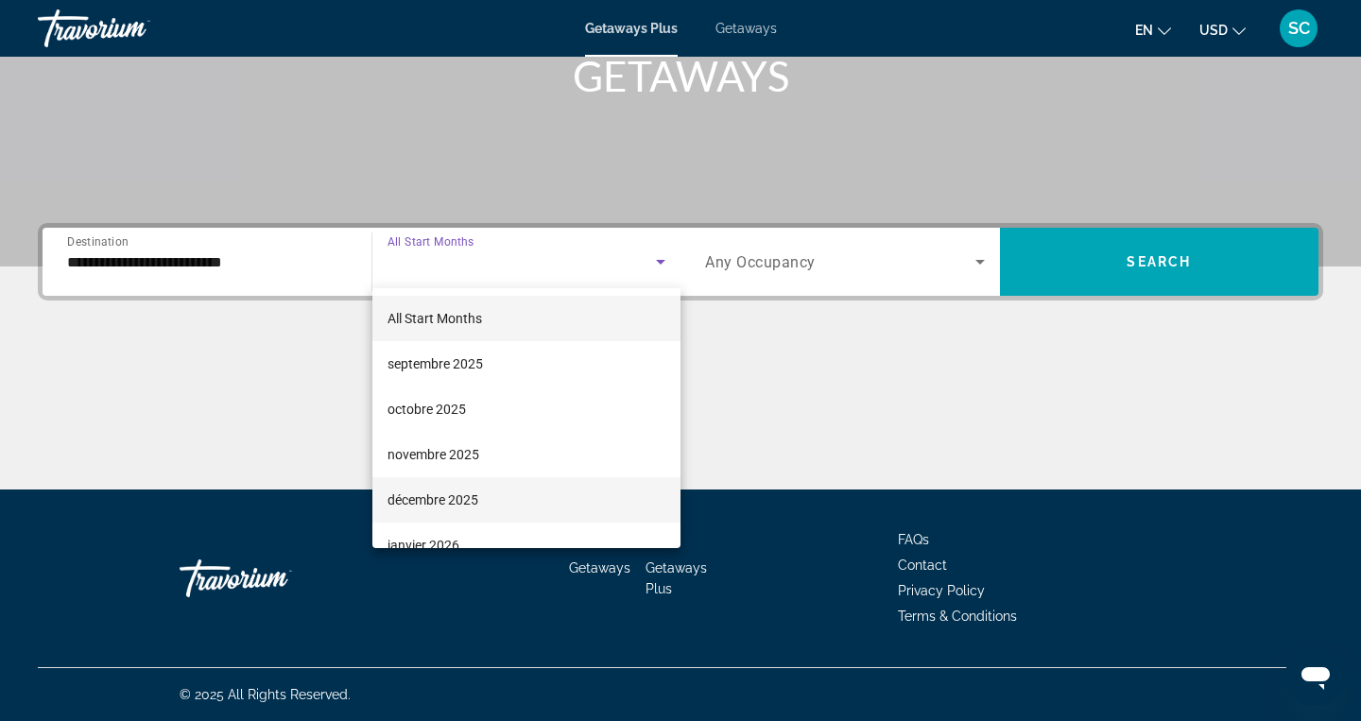
click at [430, 494] on span "décembre 2025" at bounding box center [432, 500] width 91 height 23
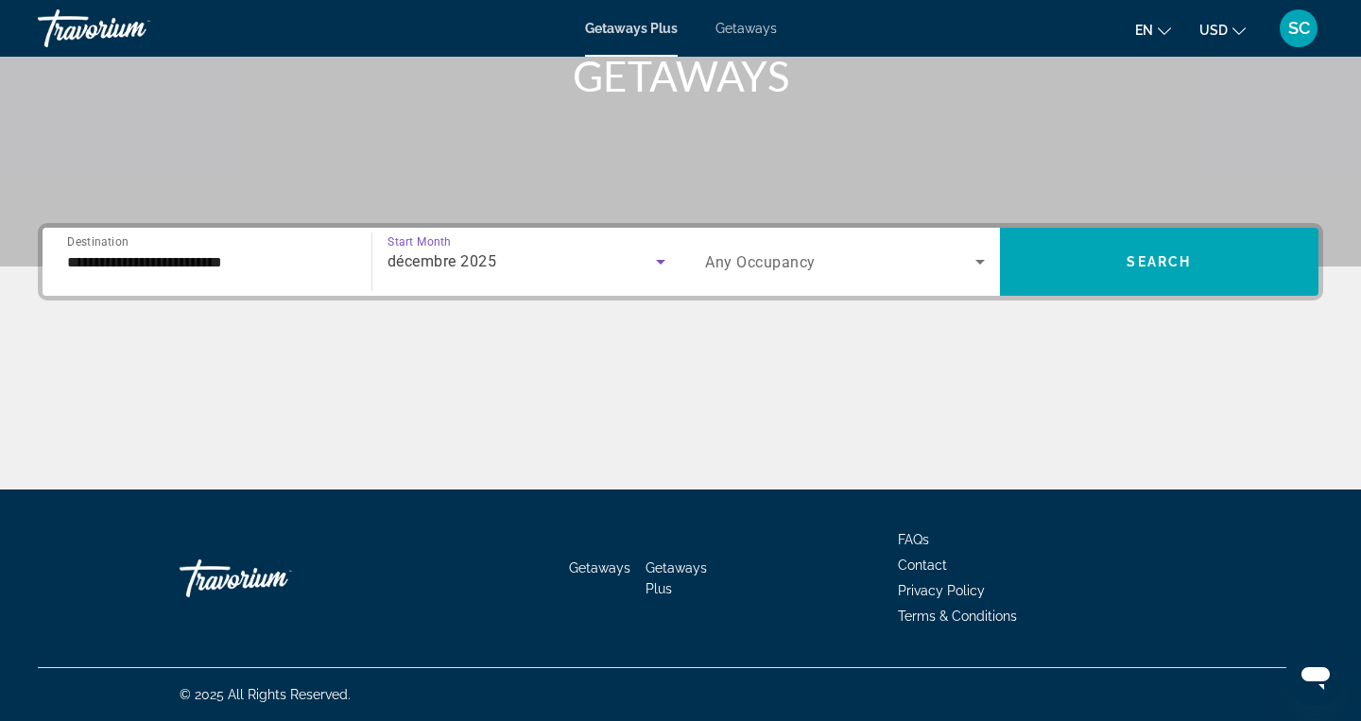
click at [918, 280] on div "Search widget" at bounding box center [845, 261] width 280 height 53
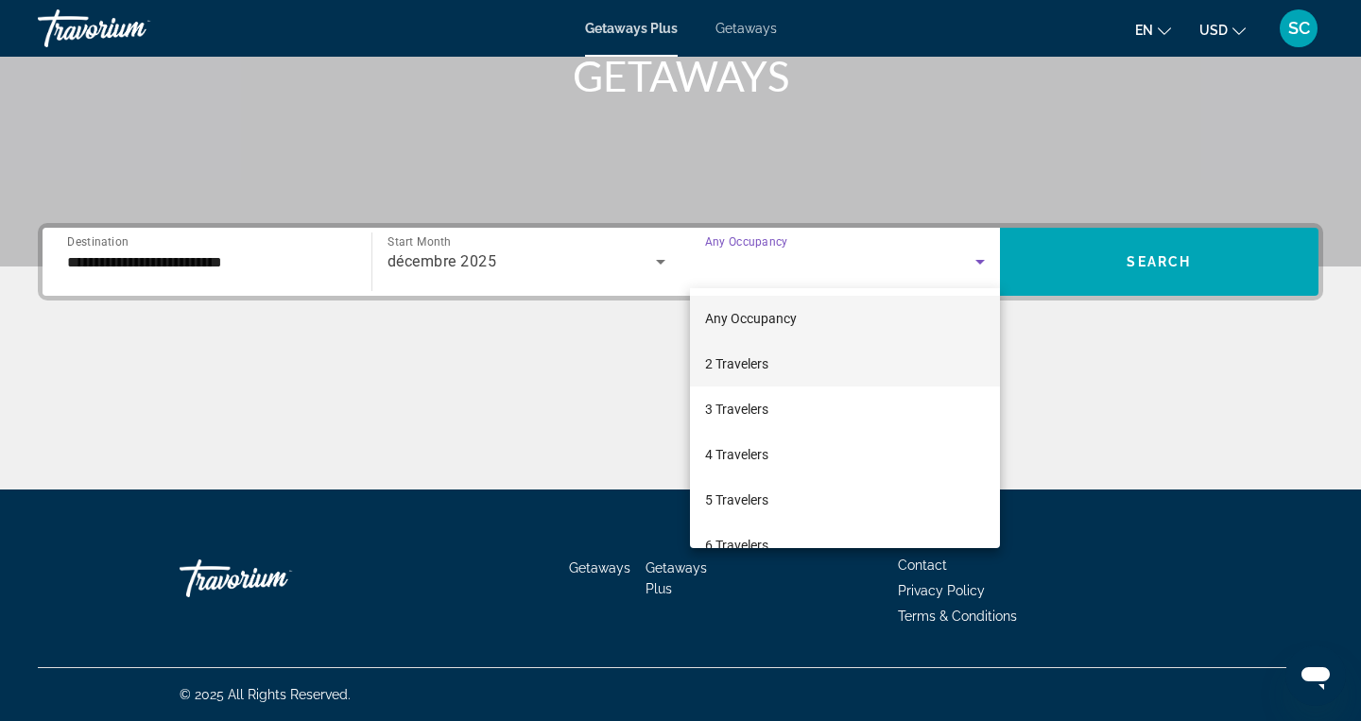
click at [828, 376] on mat-option "2 Travelers" at bounding box center [845, 363] width 310 height 45
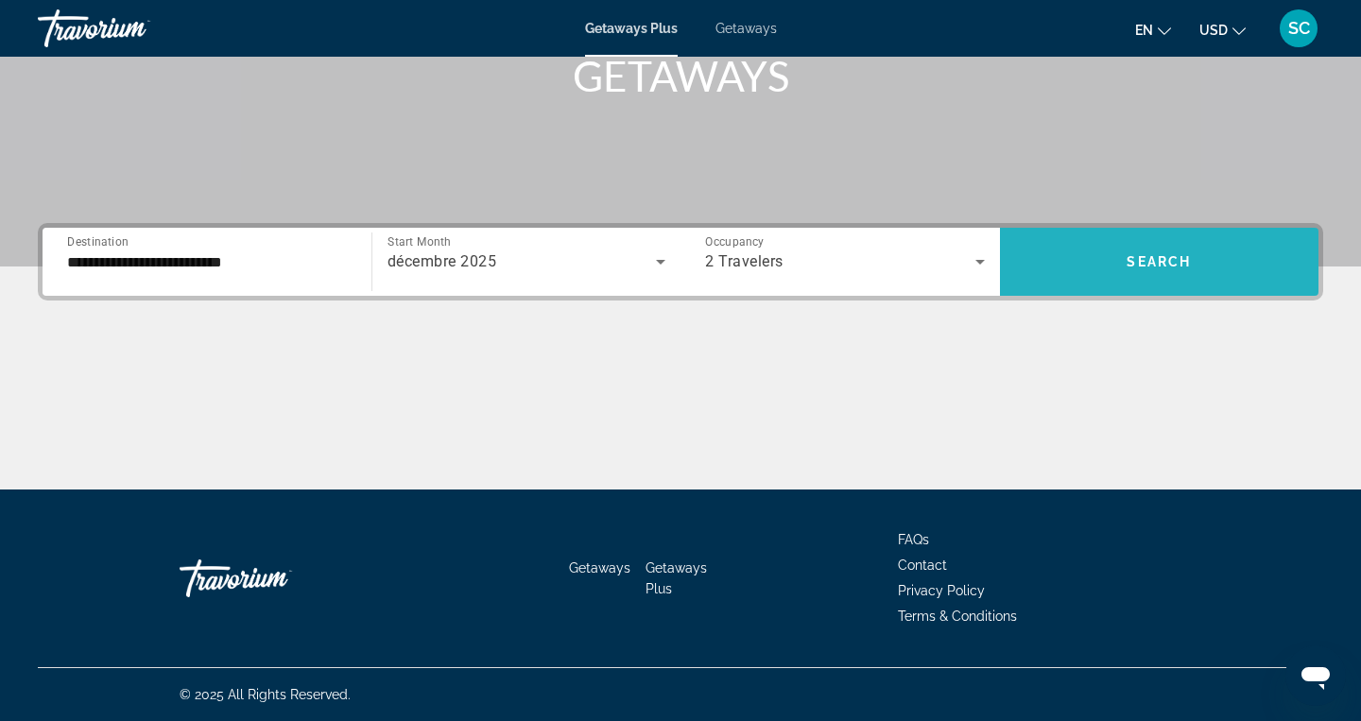
click at [1095, 263] on span "Search widget" at bounding box center [1159, 261] width 319 height 45
